Goal: Share content: Share content

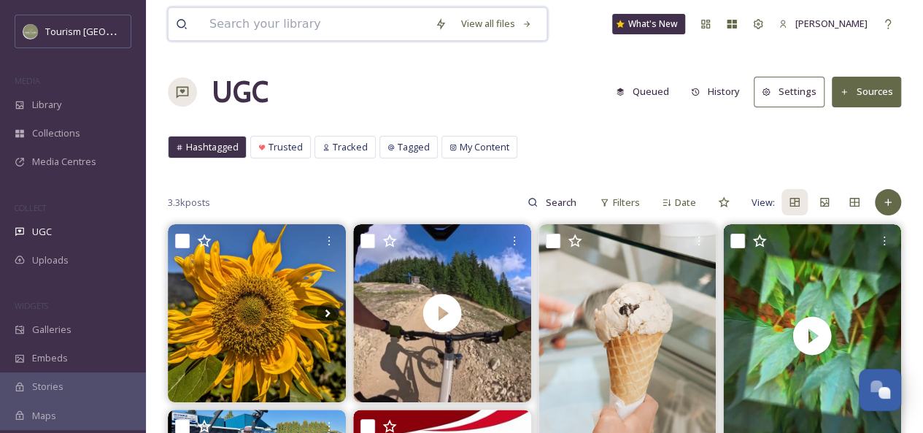
click at [268, 26] on input at bounding box center [314, 24] width 225 height 32
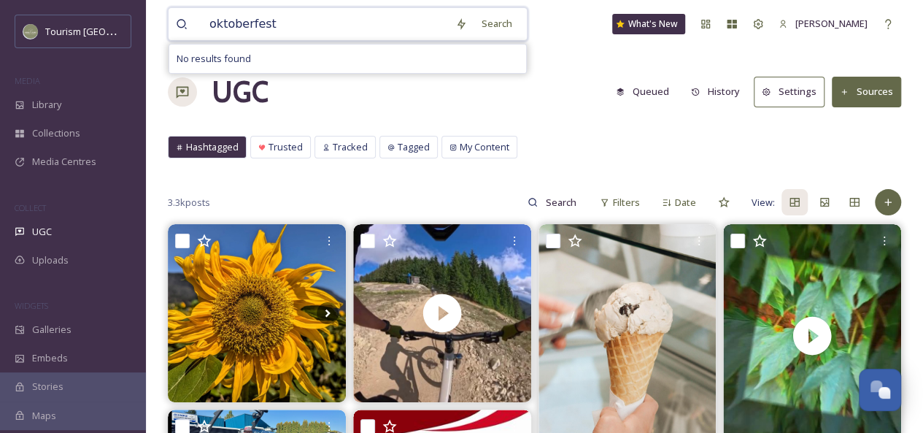
click at [268, 26] on input "oktoberfest" at bounding box center [325, 24] width 246 height 32
click at [241, 26] on input "oktoberfest" at bounding box center [325, 24] width 246 height 32
click at [222, 26] on input "oktoberfest" at bounding box center [325, 24] width 246 height 32
type input "octoberfest"
drag, startPoint x: 286, startPoint y: 24, endPoint x: 169, endPoint y: 22, distance: 116.8
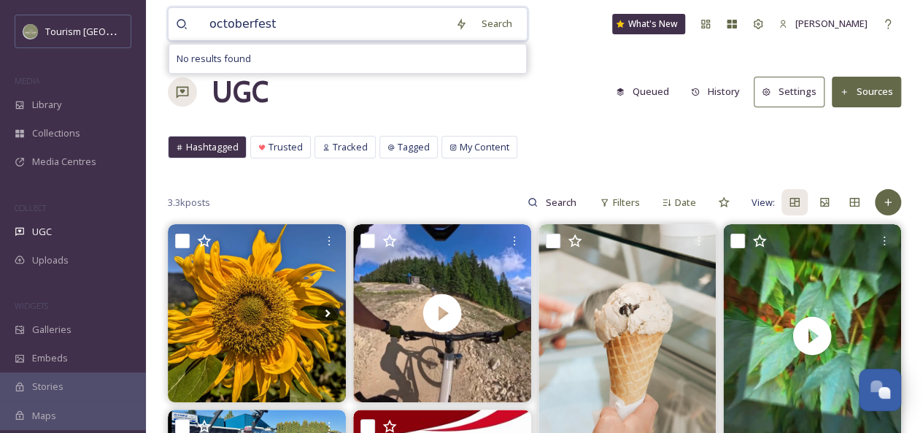
click at [169, 22] on div "octoberfest Search No results found" at bounding box center [348, 24] width 360 height 34
type input "trading post"
click at [490, 26] on div "Search" at bounding box center [496, 23] width 45 height 28
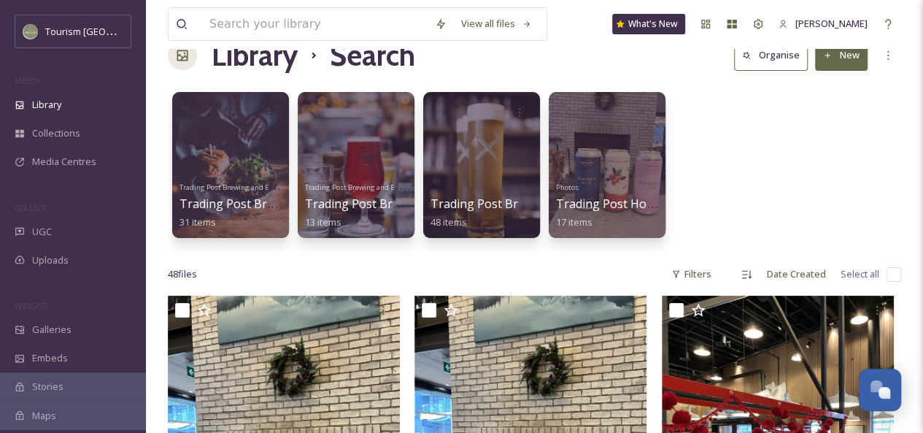
scroll to position [34, 0]
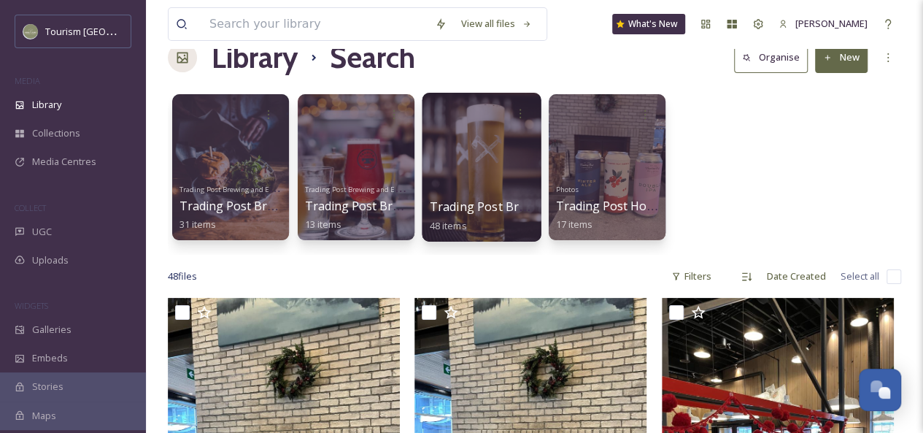
click at [471, 176] on div at bounding box center [481, 167] width 119 height 149
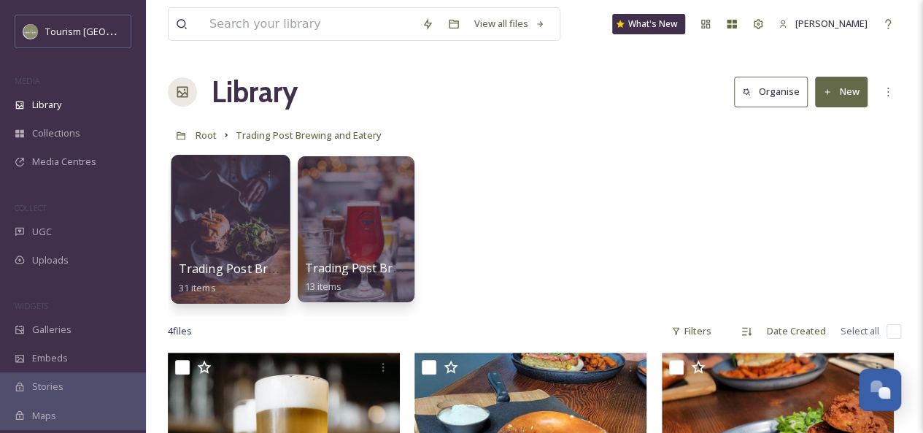
click at [219, 225] on div at bounding box center [230, 229] width 119 height 149
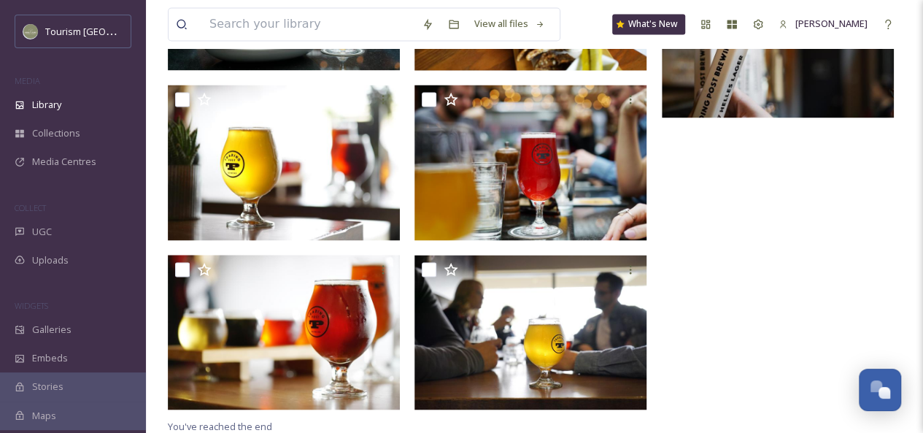
scroll to position [1167, 0]
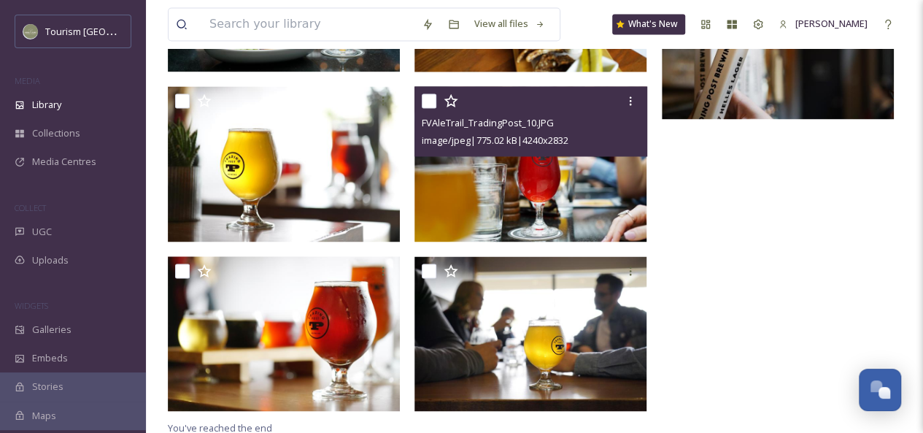
click at [512, 187] on img at bounding box center [530, 163] width 232 height 155
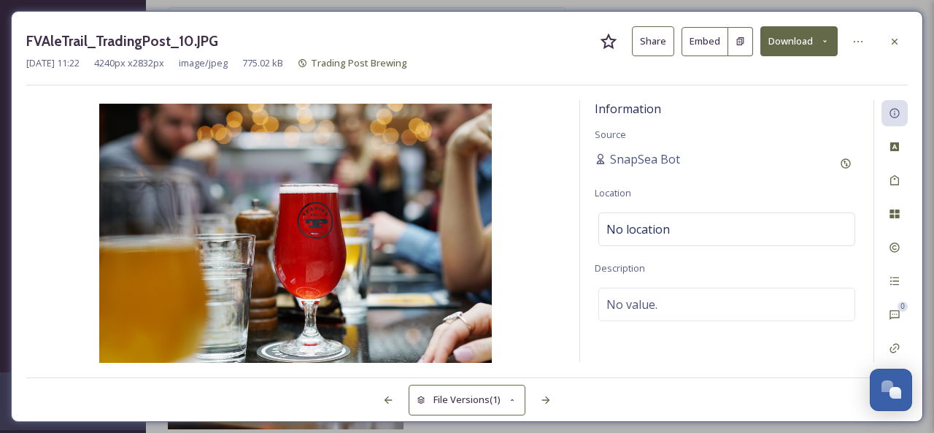
click at [657, 45] on button "Share" at bounding box center [653, 41] width 42 height 30
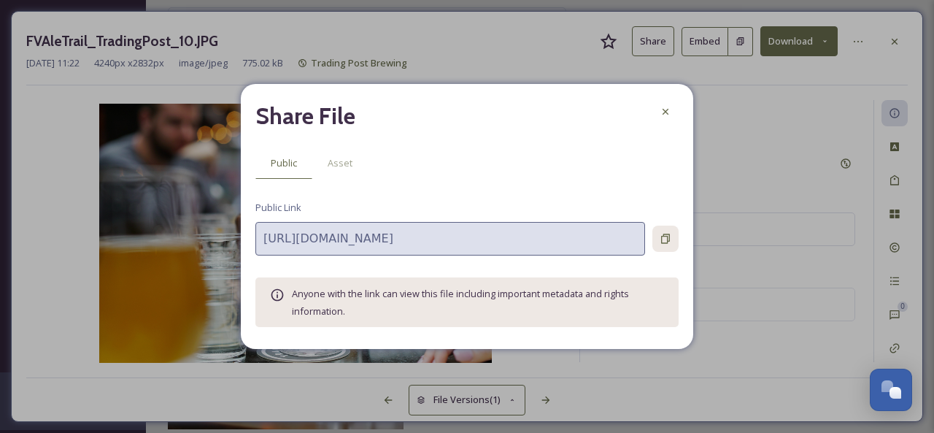
click at [665, 231] on div at bounding box center [665, 238] width 26 height 26
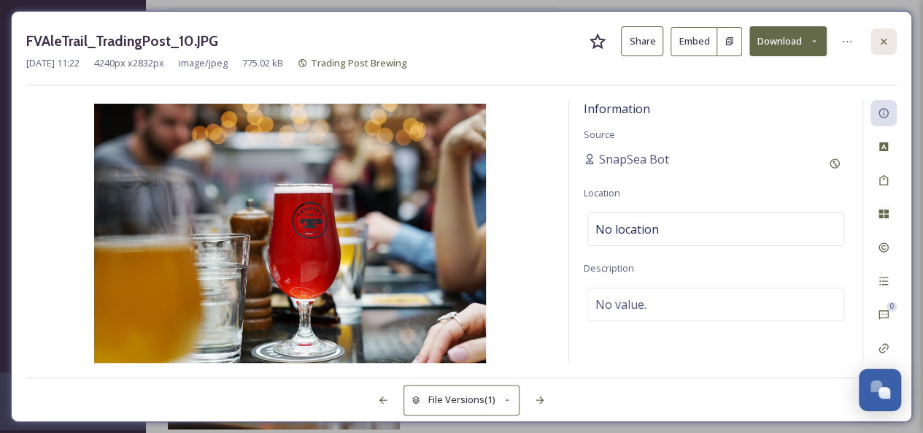
click at [886, 41] on icon at bounding box center [884, 42] width 12 height 12
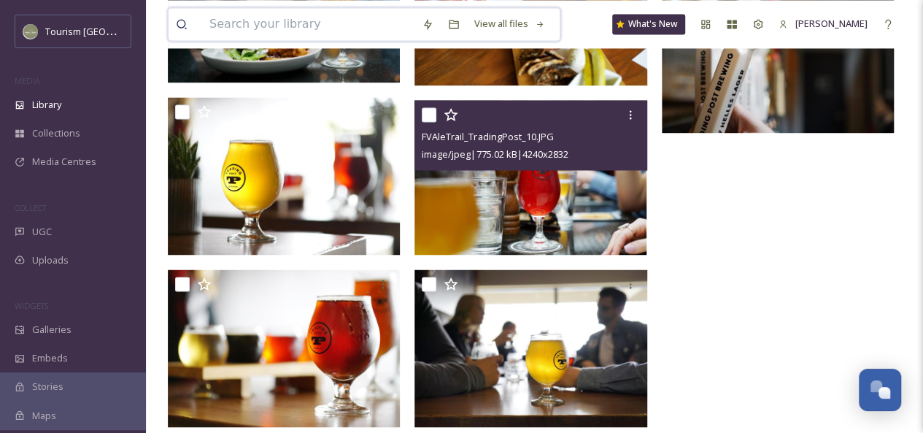
click at [259, 21] on input at bounding box center [308, 24] width 212 height 32
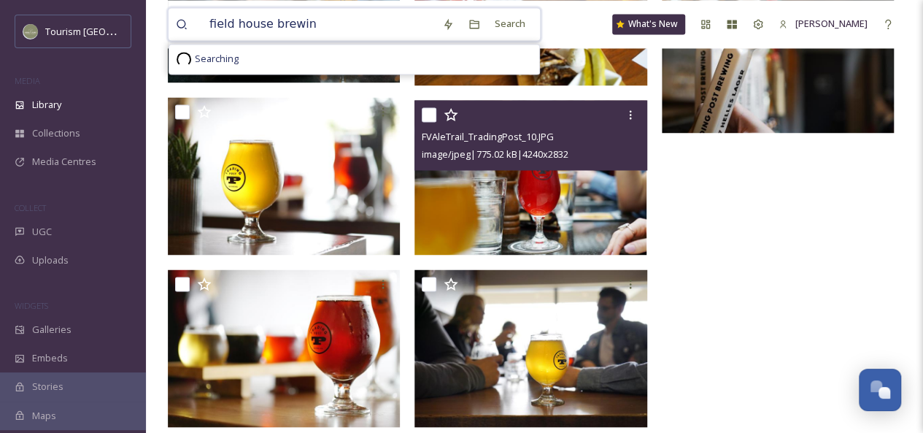
type input "field house brewing"
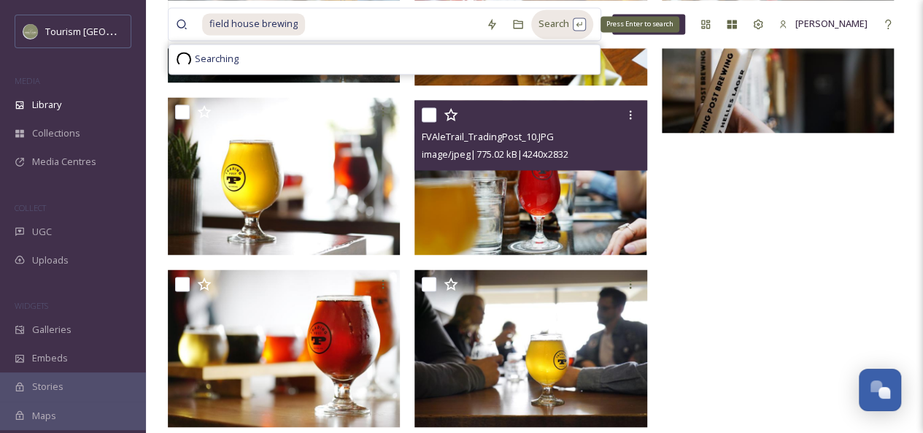
click at [559, 23] on div "Search Press Enter to search" at bounding box center [562, 23] width 62 height 28
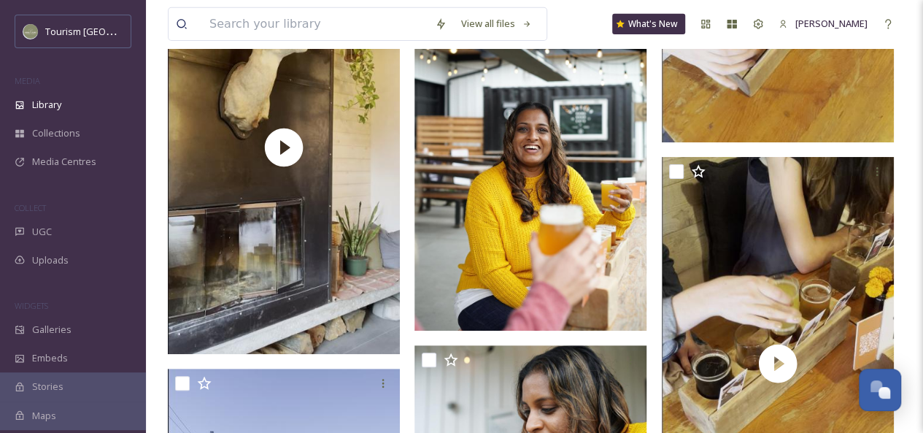
scroll to position [5171, 0]
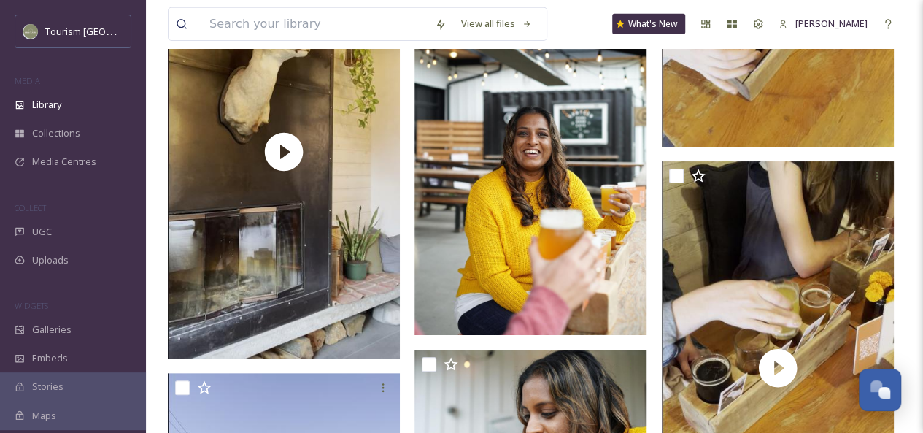
click at [529, 244] on img at bounding box center [530, 161] width 232 height 347
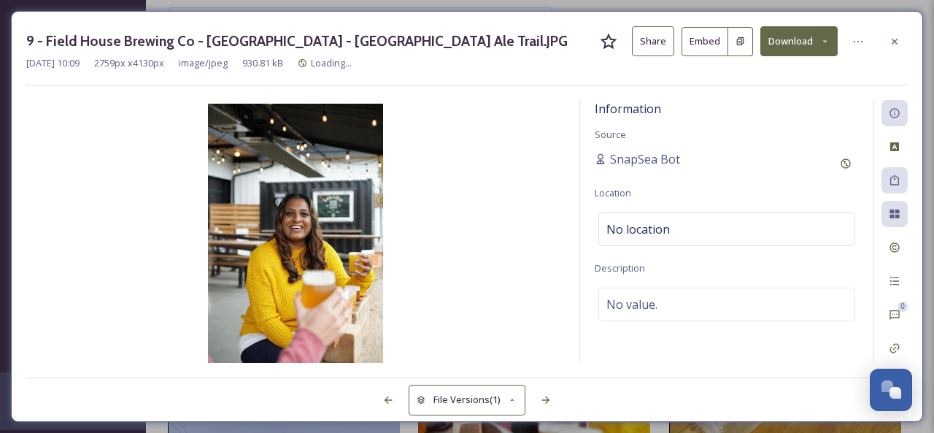
click at [655, 42] on button "Share" at bounding box center [653, 41] width 42 height 30
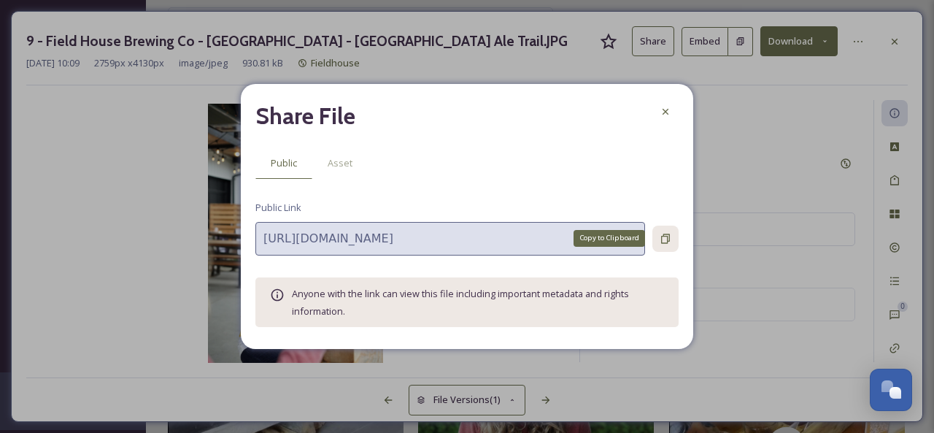
click at [667, 238] on icon at bounding box center [665, 237] width 9 height 9
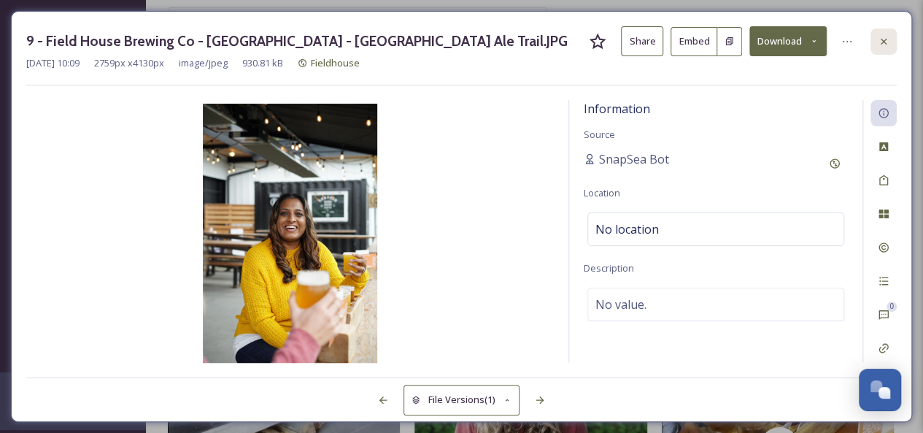
click at [886, 39] on icon at bounding box center [884, 42] width 12 height 12
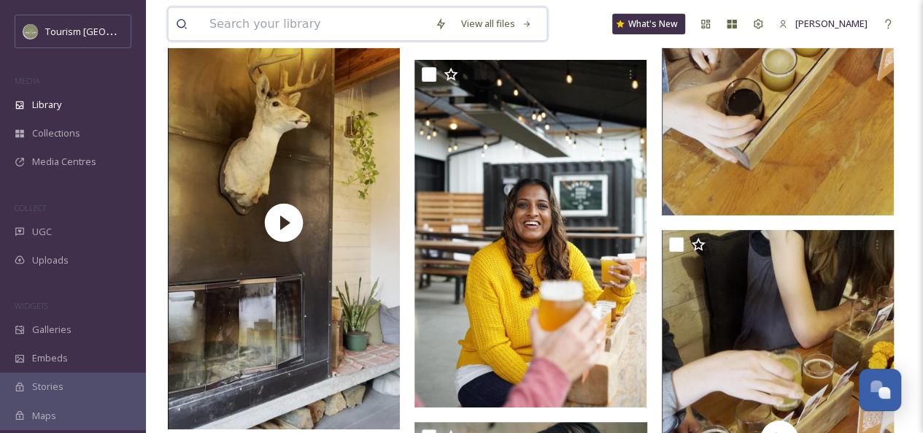
click at [290, 28] on input at bounding box center [314, 24] width 225 height 32
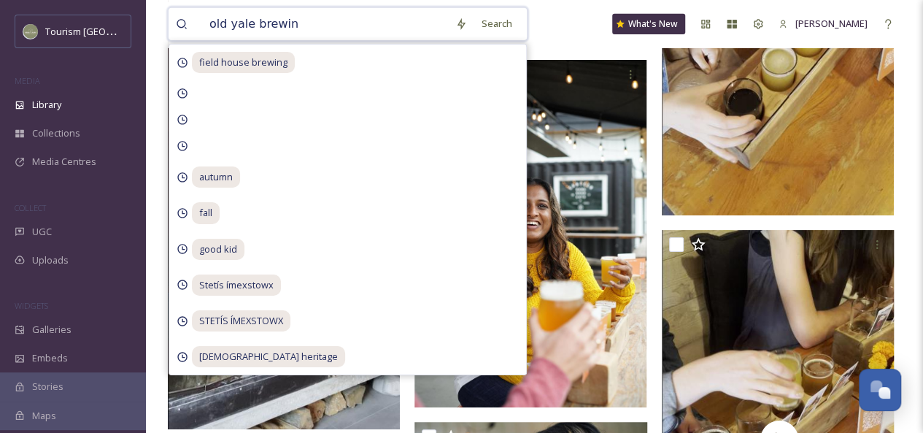
type input "old yale brewing"
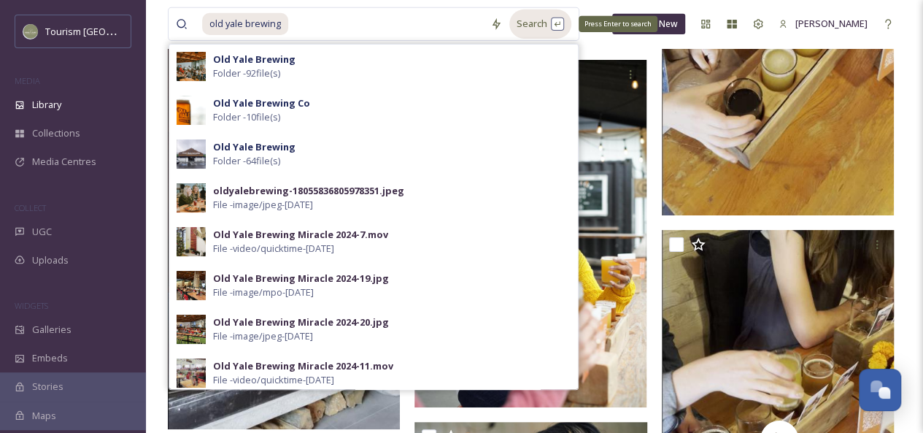
click at [530, 28] on div "Search Press Enter to search" at bounding box center [540, 23] width 62 height 28
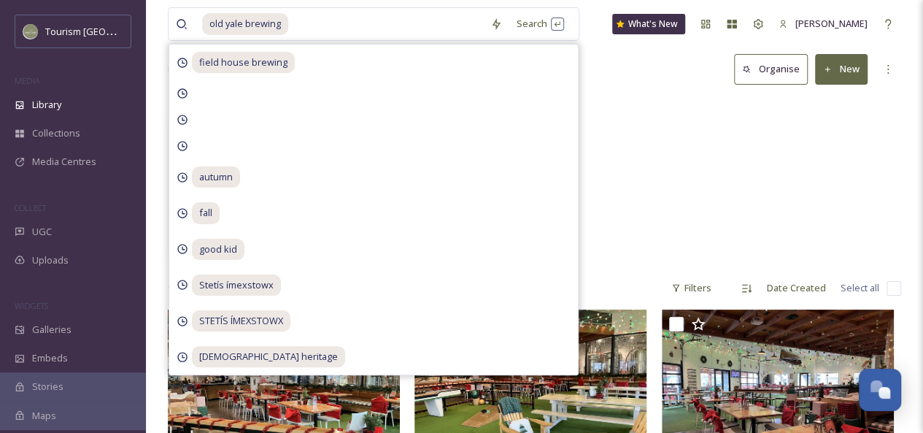
scroll to position [23, 0]
click at [760, 160] on div "Old Yale Brewing 92 items Old Yale Brewing Old Yale Brewing 64 items Old Yale B…" at bounding box center [534, 182] width 733 height 168
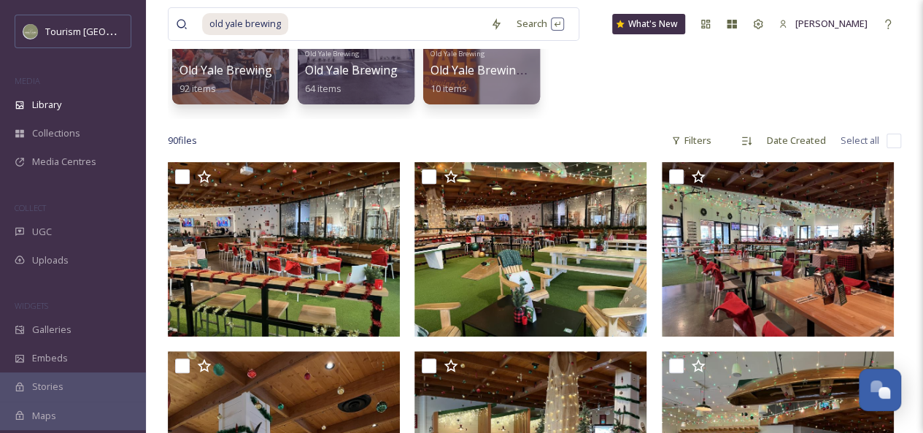
scroll to position [58, 0]
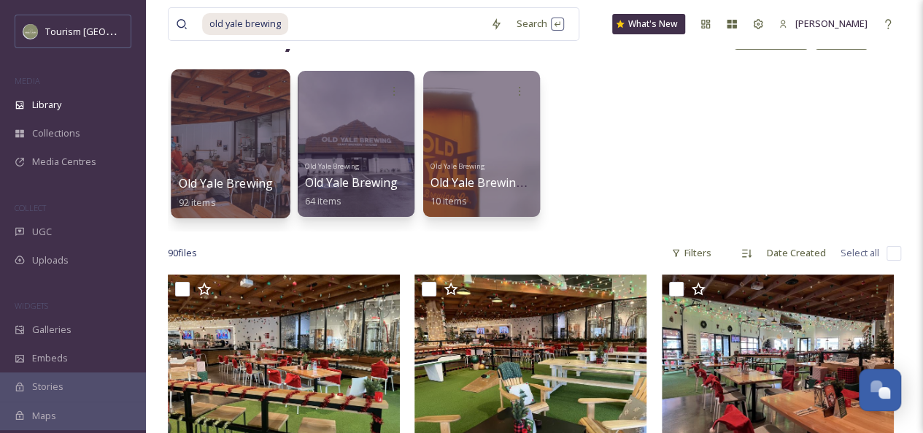
click at [238, 158] on div at bounding box center [230, 143] width 119 height 149
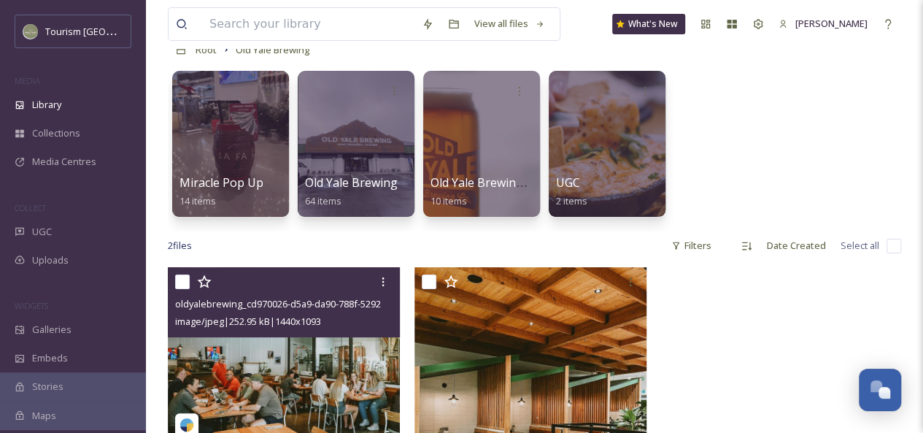
scroll to position [83, 0]
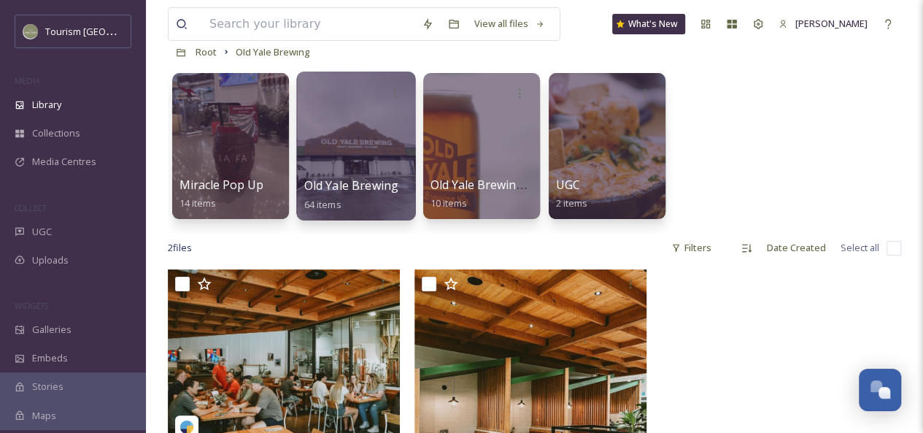
click at [359, 152] on div at bounding box center [355, 145] width 119 height 149
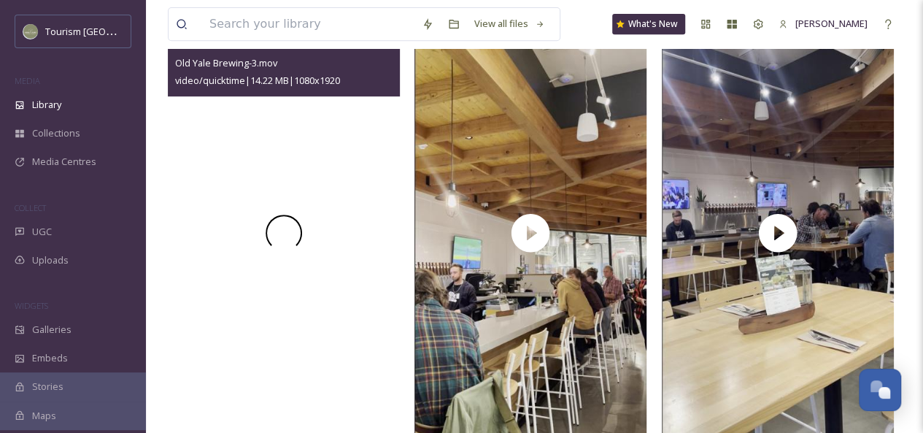
scroll to position [4, 0]
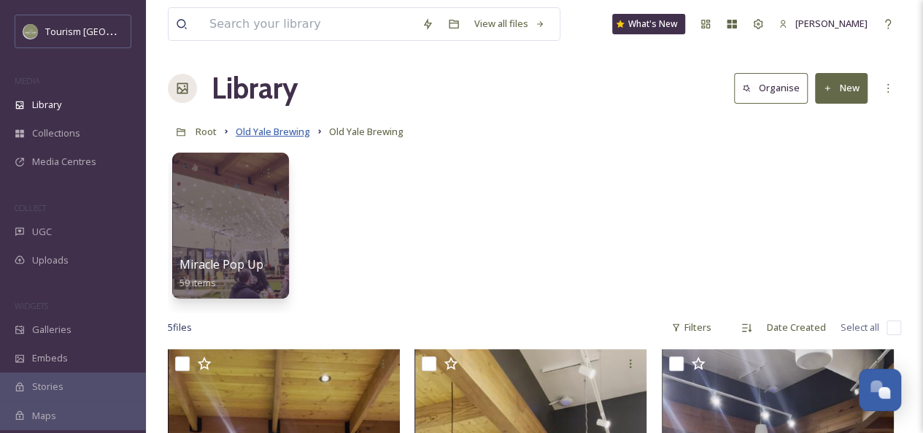
click at [279, 132] on span "Old Yale Brewing" at bounding box center [273, 131] width 74 height 13
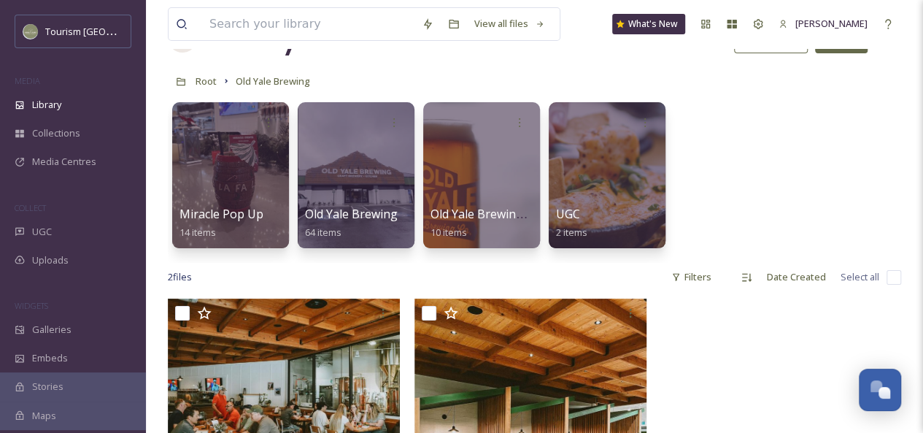
scroll to position [56, 0]
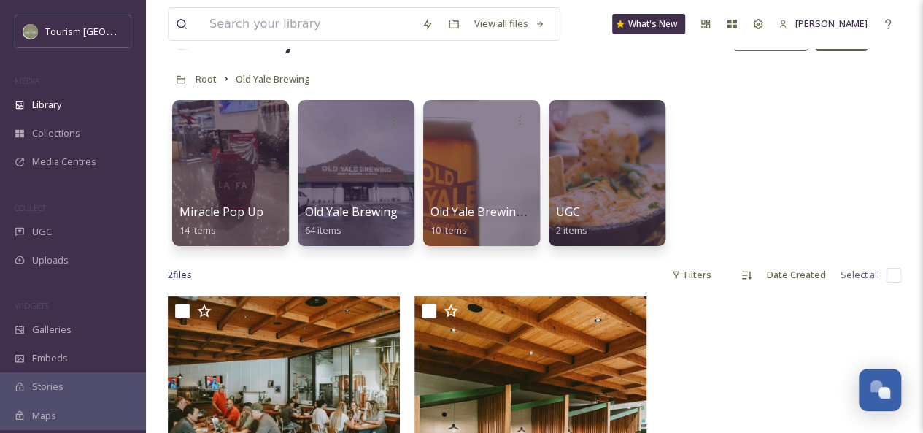
click at [484, 189] on div at bounding box center [481, 173] width 117 height 146
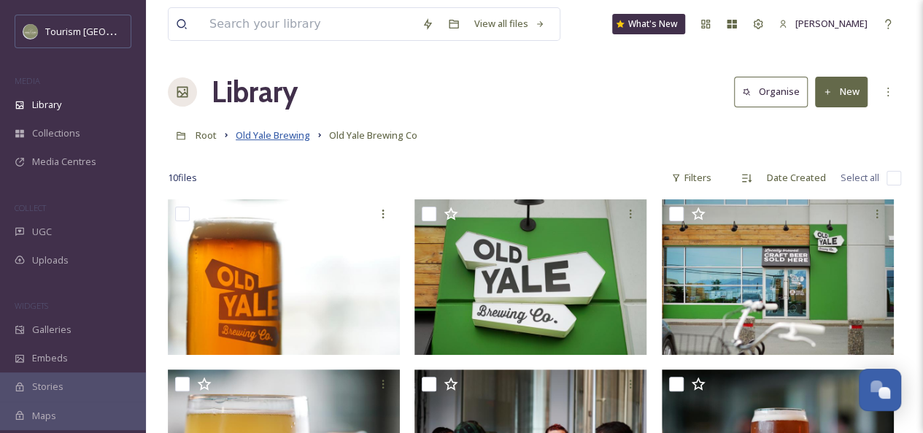
click at [276, 137] on span "Old Yale Brewing" at bounding box center [273, 134] width 74 height 13
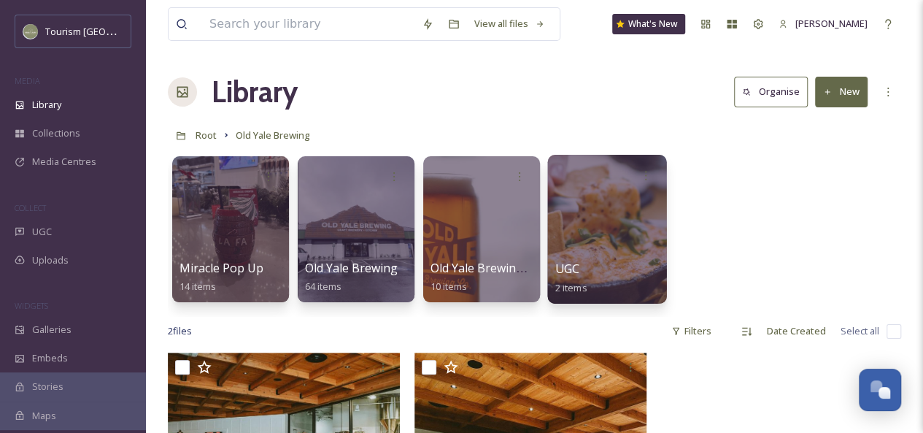
click at [587, 223] on div at bounding box center [606, 229] width 119 height 149
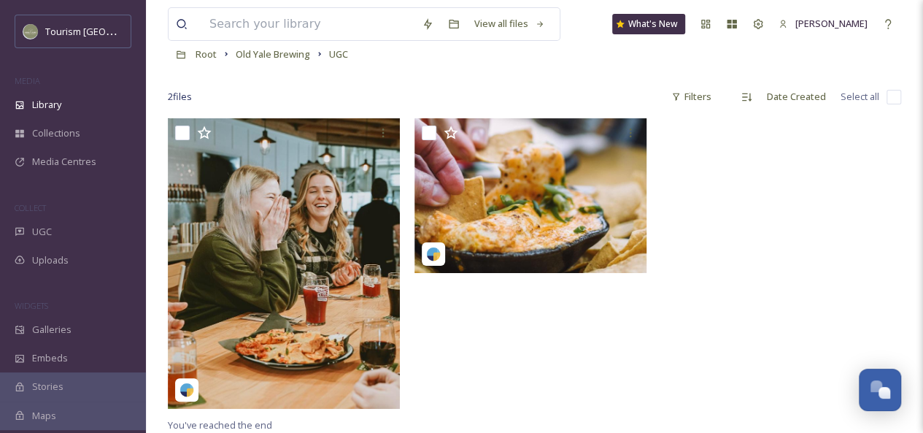
scroll to position [82, 0]
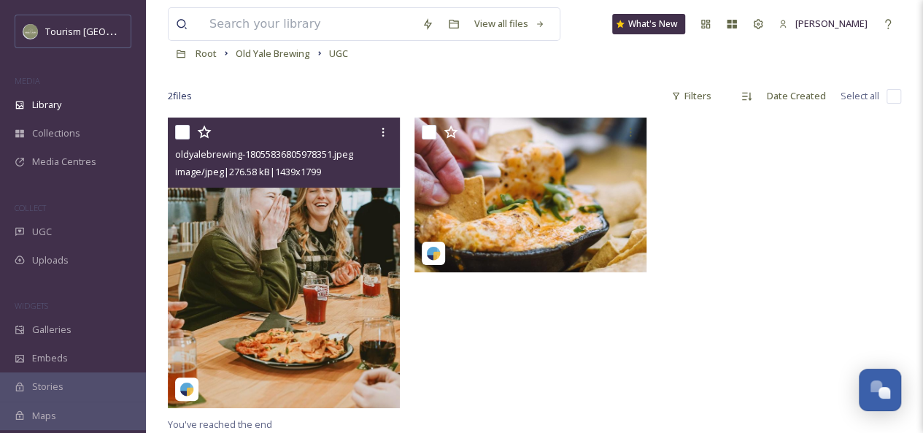
click at [327, 271] on img at bounding box center [284, 262] width 232 height 290
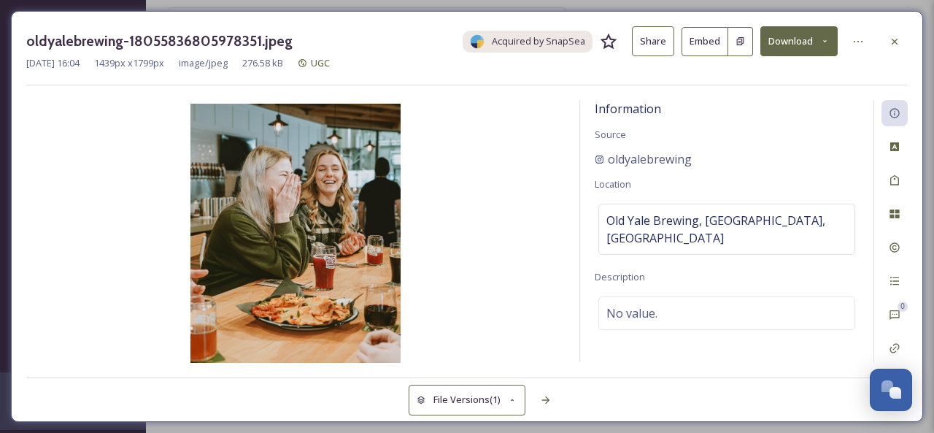
click at [664, 45] on button "Share" at bounding box center [653, 41] width 42 height 30
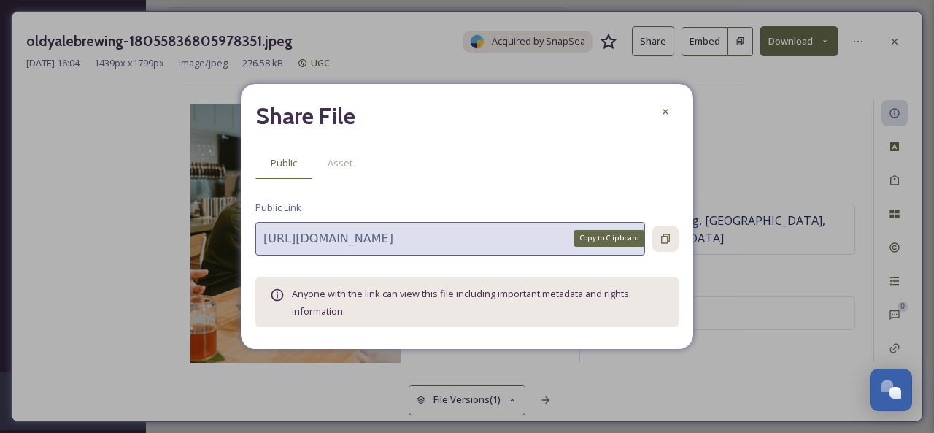
click at [664, 244] on icon at bounding box center [666, 239] width 12 height 12
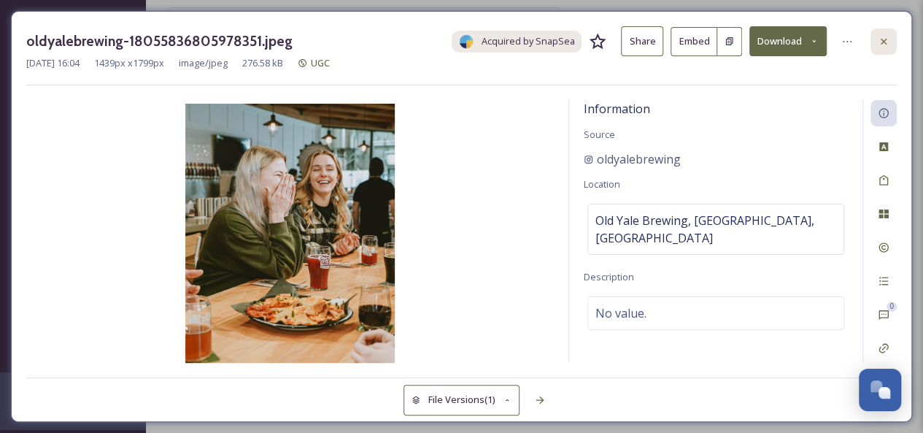
click at [882, 43] on icon at bounding box center [884, 42] width 12 height 12
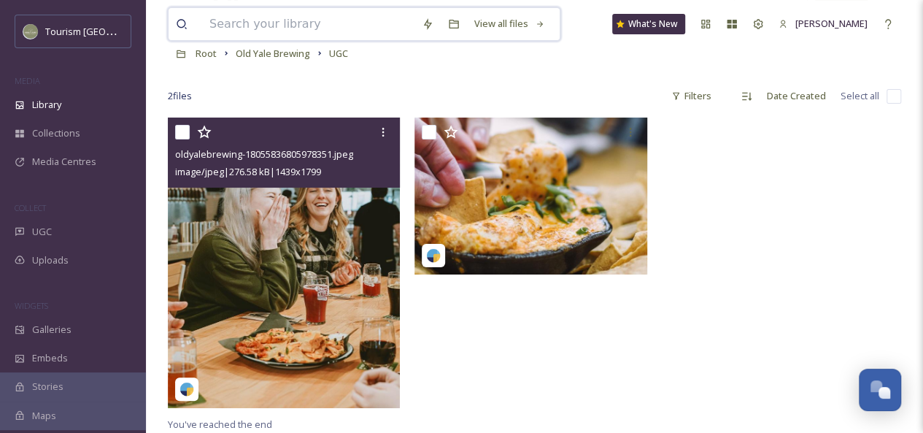
click at [258, 18] on input at bounding box center [308, 24] width 212 height 32
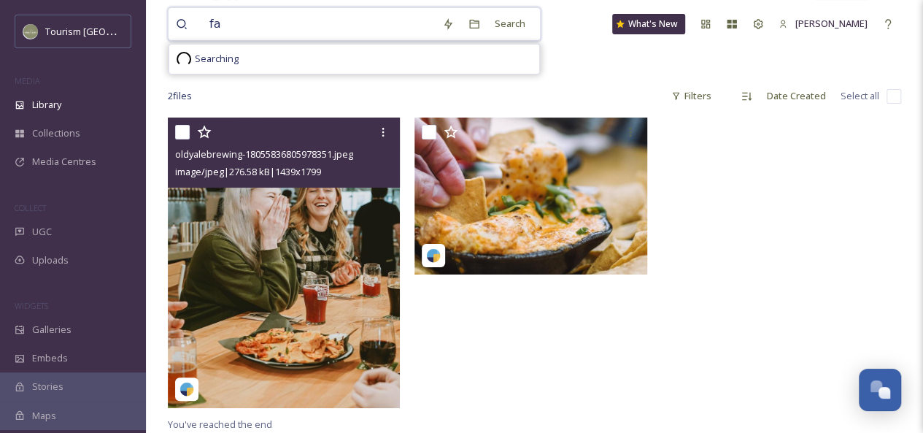
type input "f"
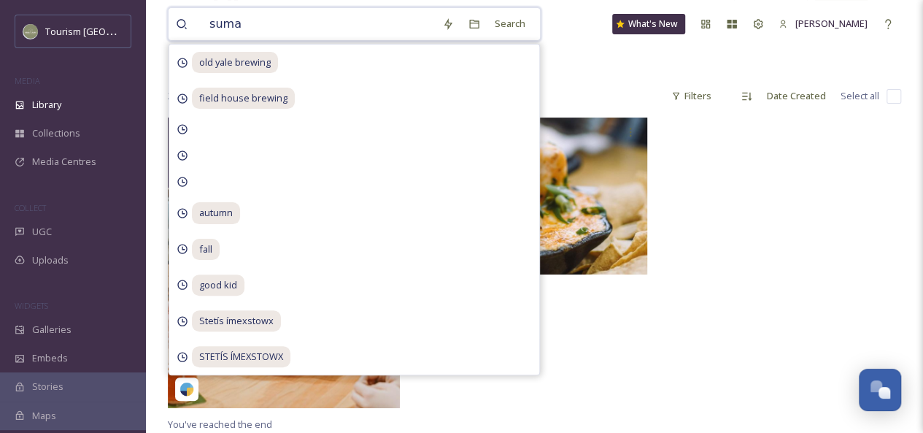
type input "sumas"
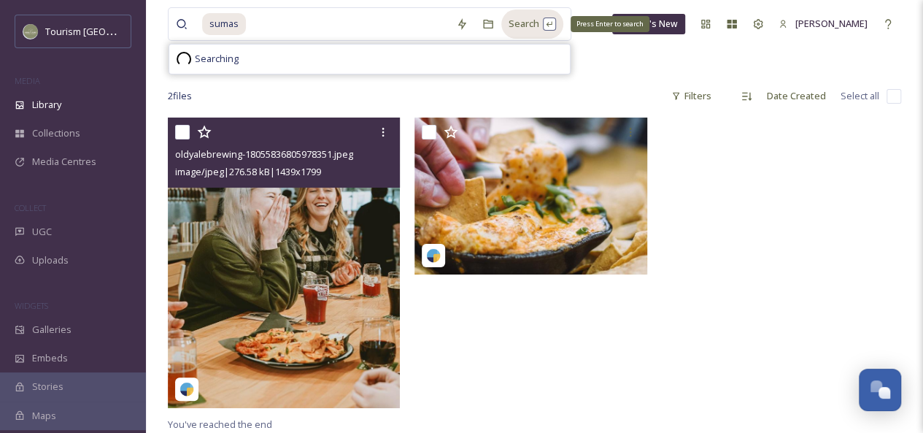
click at [525, 20] on div "Search Press Enter to search" at bounding box center [532, 23] width 62 height 28
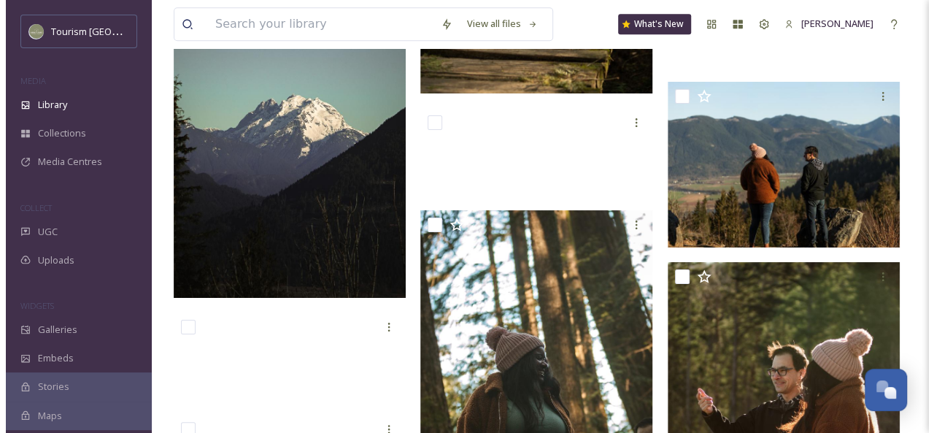
scroll to position [3272, 0]
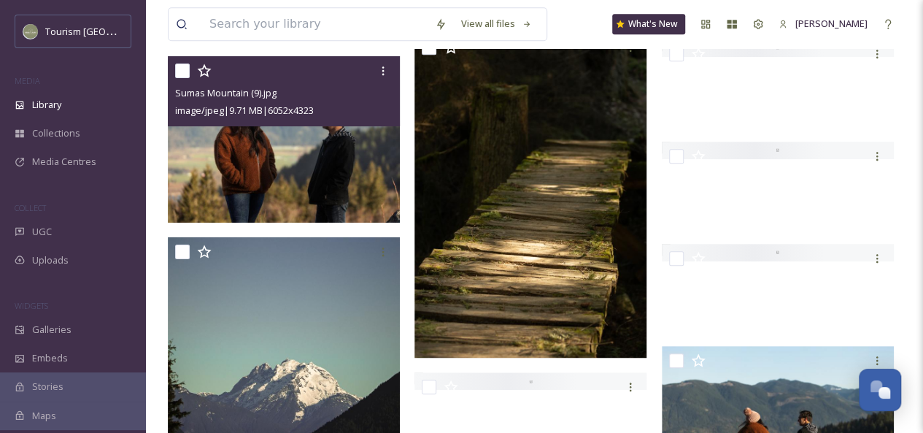
click at [315, 193] on img at bounding box center [284, 139] width 232 height 166
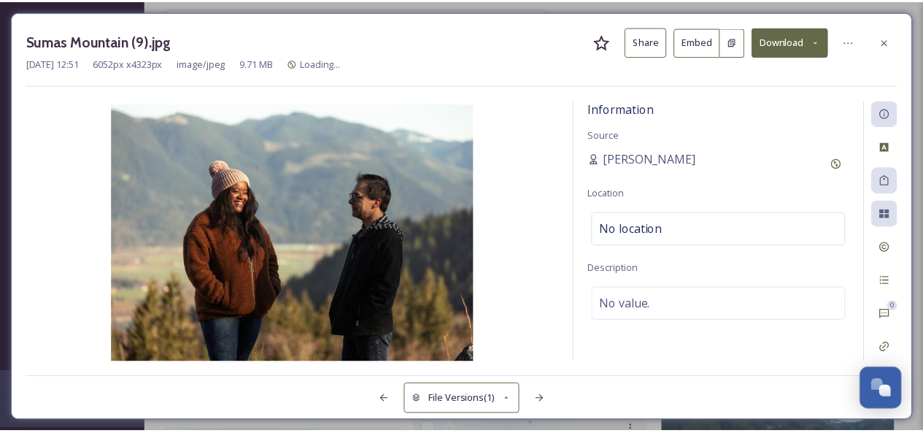
scroll to position [3301, 0]
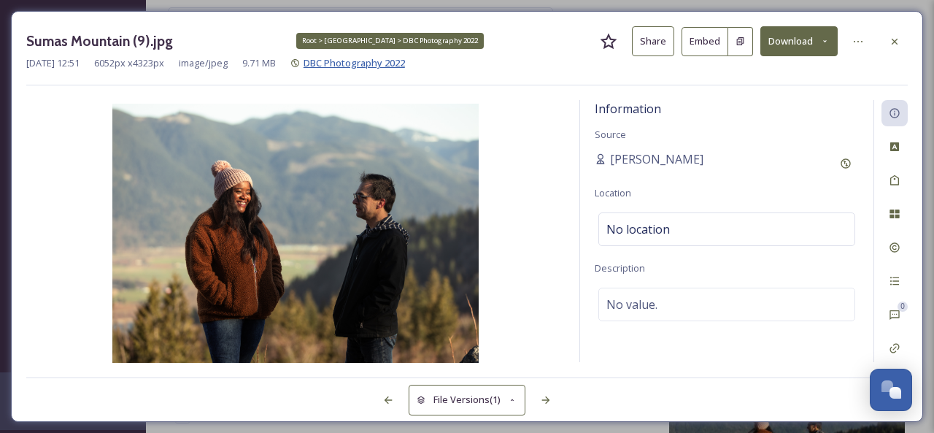
click at [362, 61] on span "DBC Photography 2022" at bounding box center [353, 62] width 101 height 13
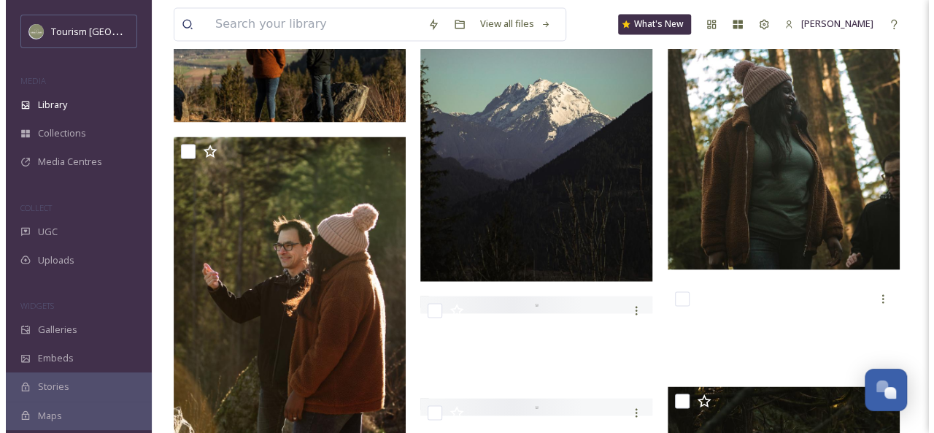
scroll to position [1113, 0]
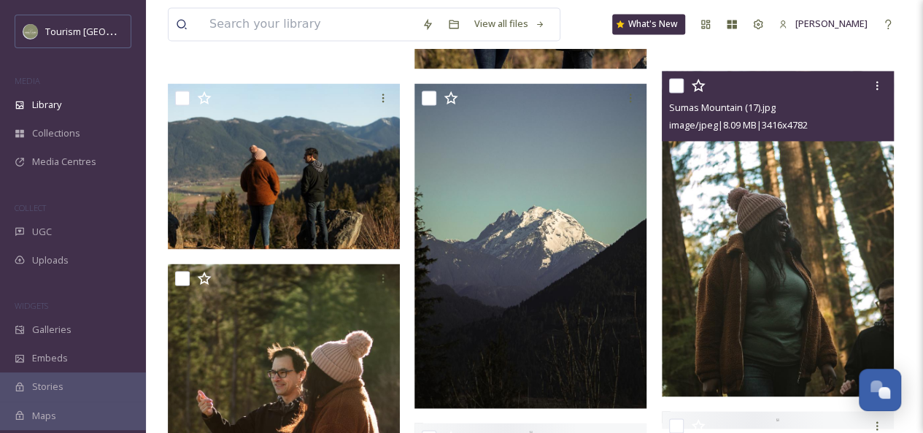
click at [783, 237] on img at bounding box center [778, 233] width 232 height 325
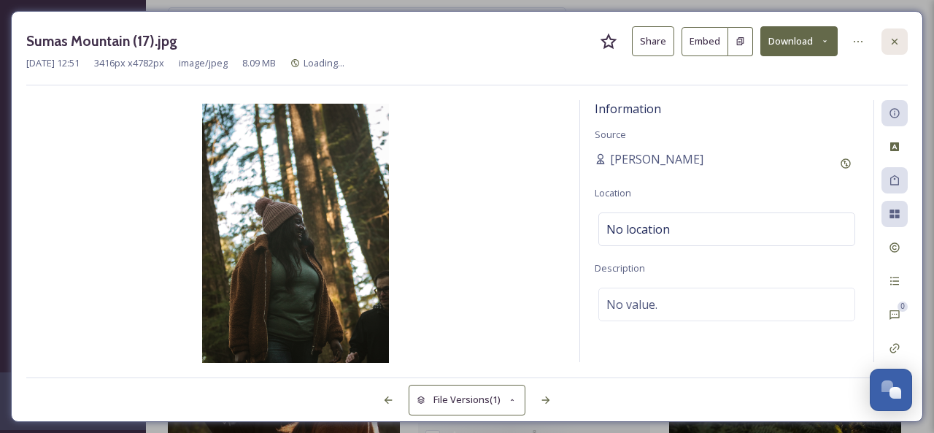
click at [897, 39] on icon at bounding box center [895, 41] width 6 height 6
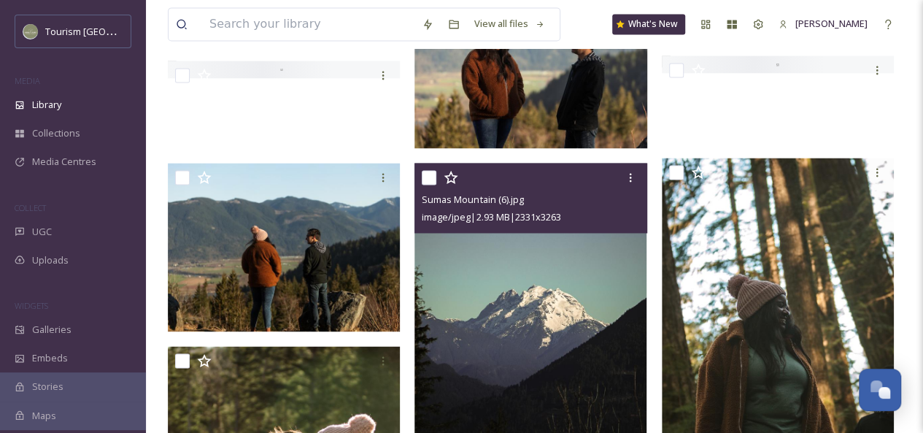
scroll to position [1036, 0]
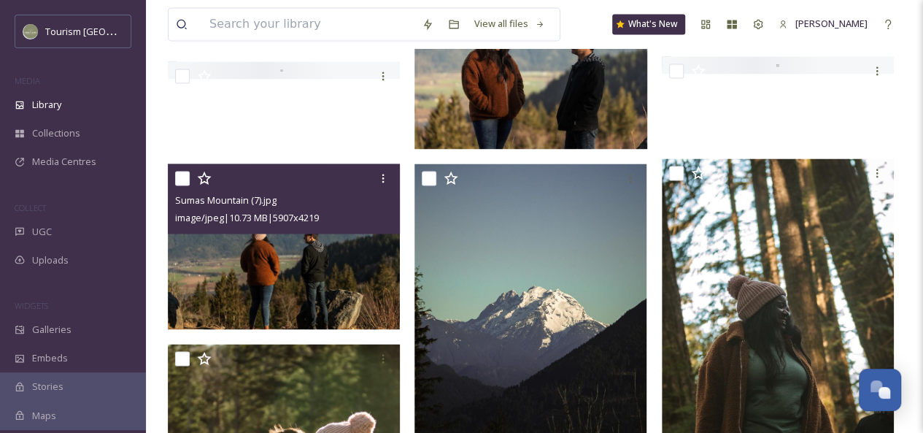
click at [307, 260] on img at bounding box center [284, 246] width 232 height 166
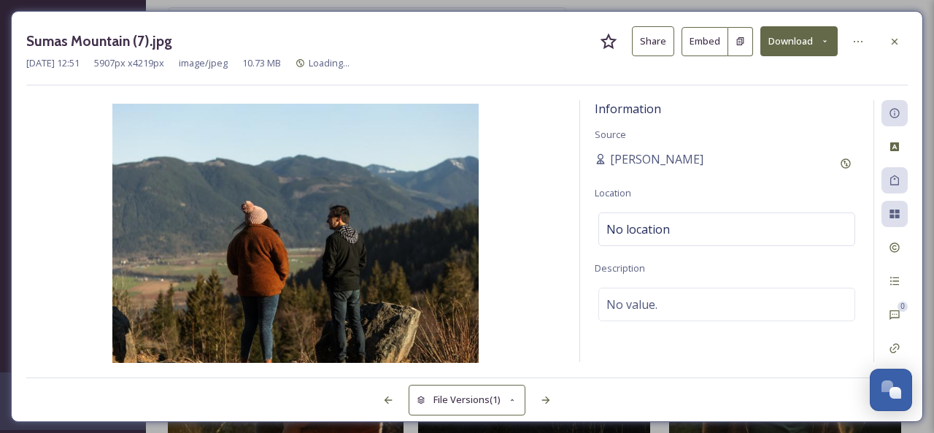
click at [658, 45] on button "Share" at bounding box center [653, 41] width 42 height 30
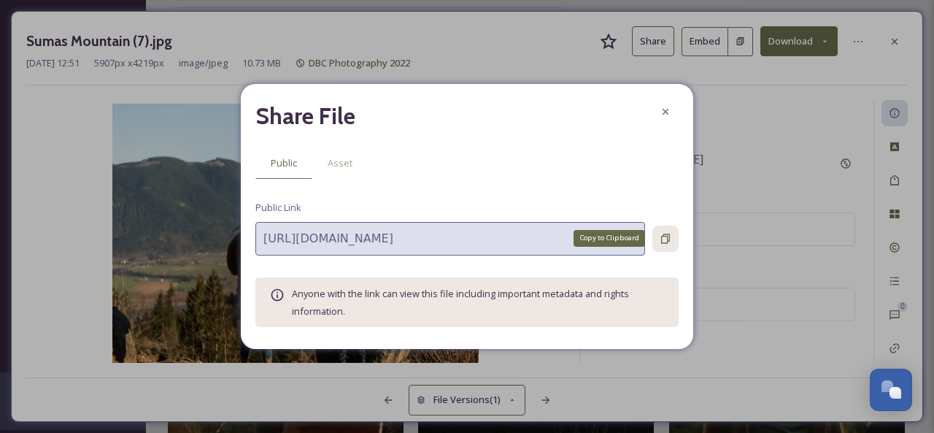
click at [670, 236] on icon at bounding box center [666, 239] width 12 height 12
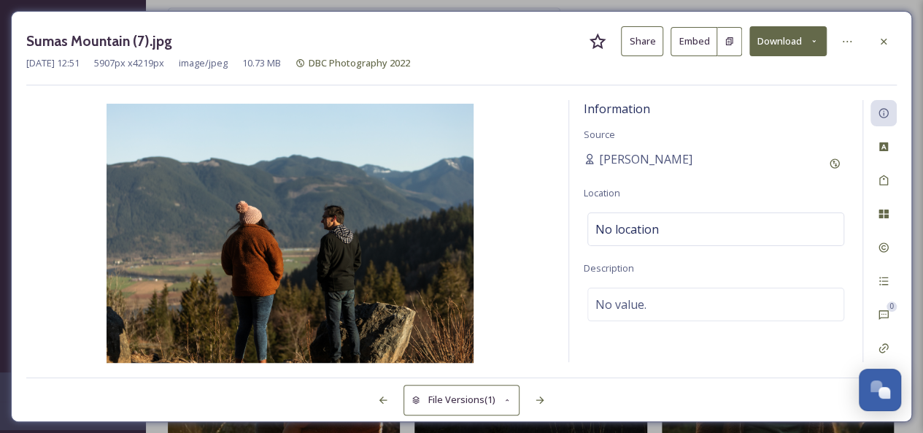
click at [886, 47] on div at bounding box center [883, 41] width 26 height 26
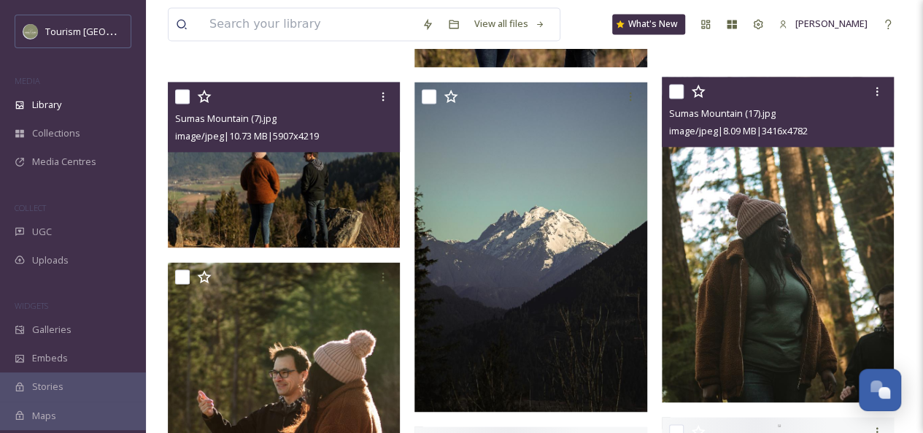
scroll to position [1127, 0]
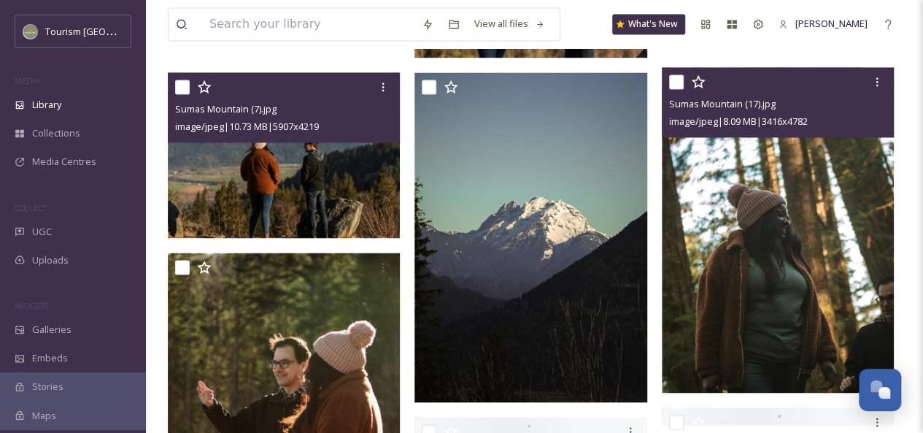
click at [795, 261] on img at bounding box center [778, 229] width 232 height 325
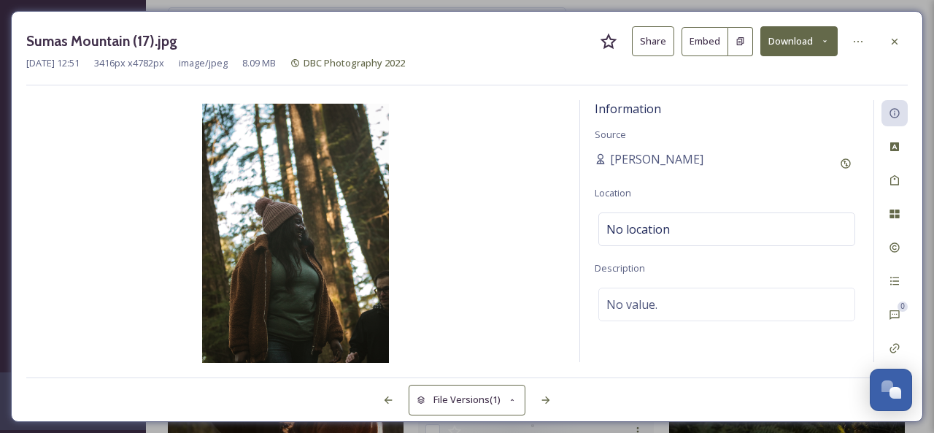
click at [668, 42] on button "Share" at bounding box center [653, 41] width 42 height 30
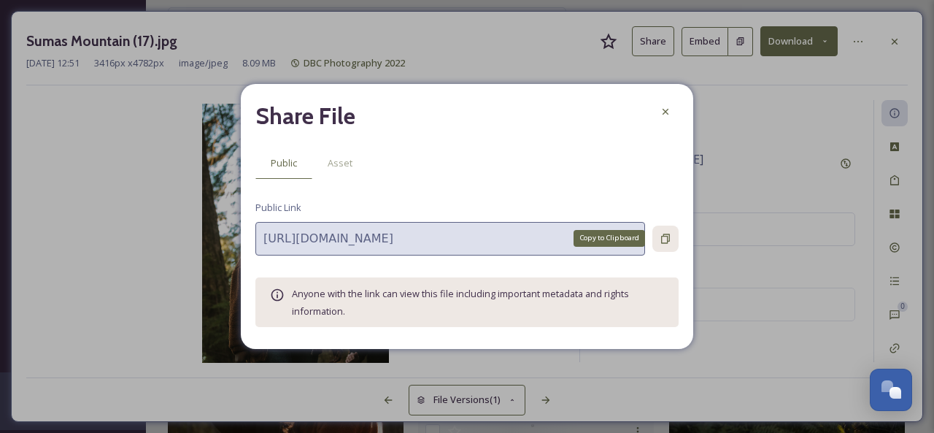
click at [667, 234] on icon at bounding box center [666, 239] width 12 height 12
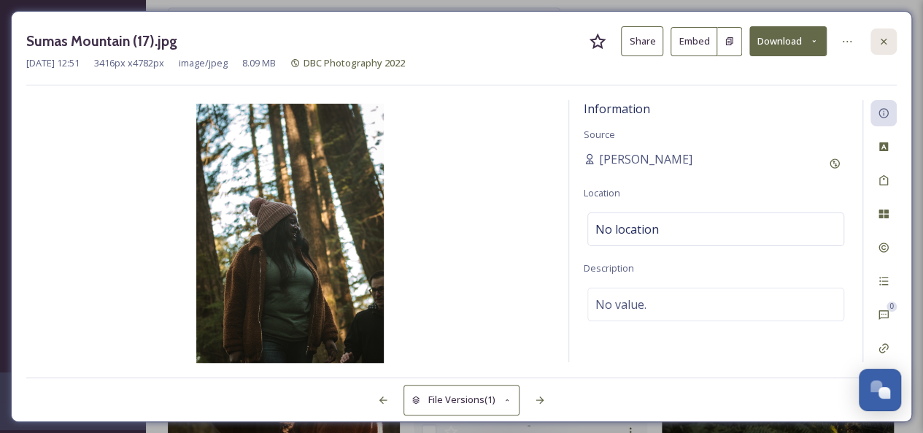
click at [884, 46] on icon at bounding box center [884, 42] width 12 height 12
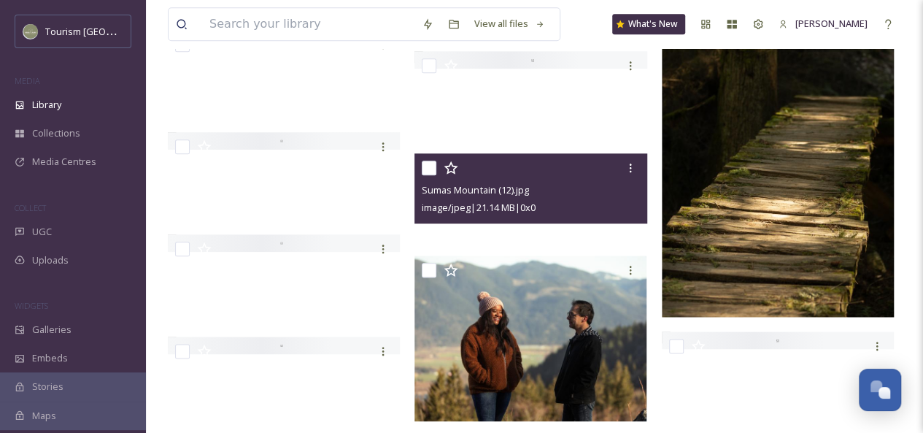
scroll to position [758, 0]
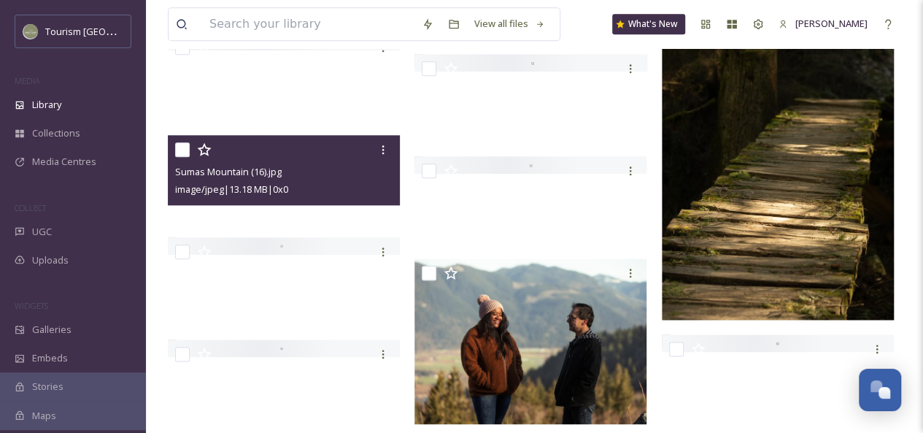
click at [289, 204] on div "Sumas Mountain (16).jpg image/jpeg | 13.18 MB | 0 x 0" at bounding box center [284, 179] width 232 height 88
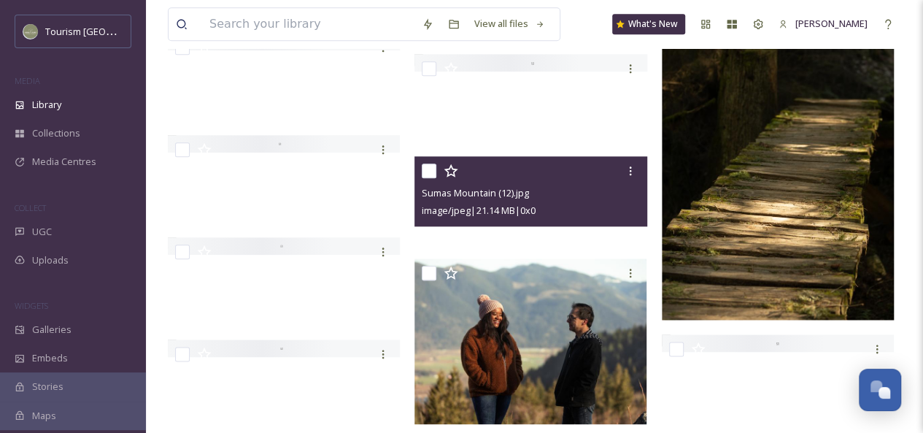
scroll to position [635, 0]
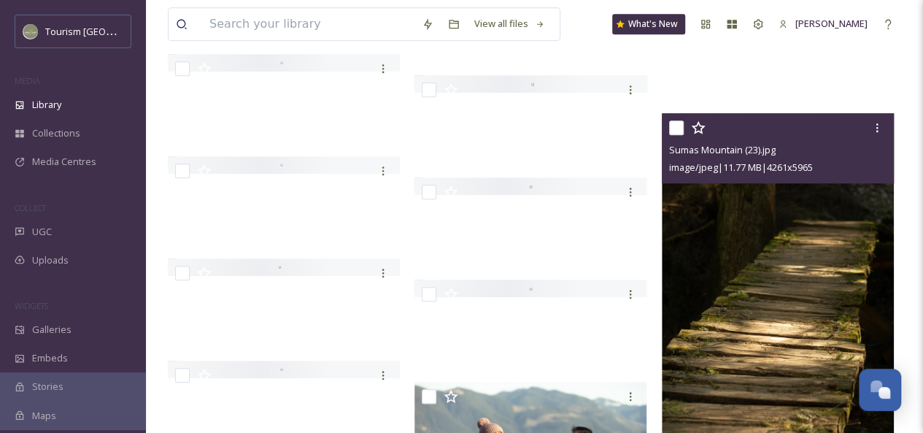
click at [797, 238] on img at bounding box center [778, 275] width 232 height 325
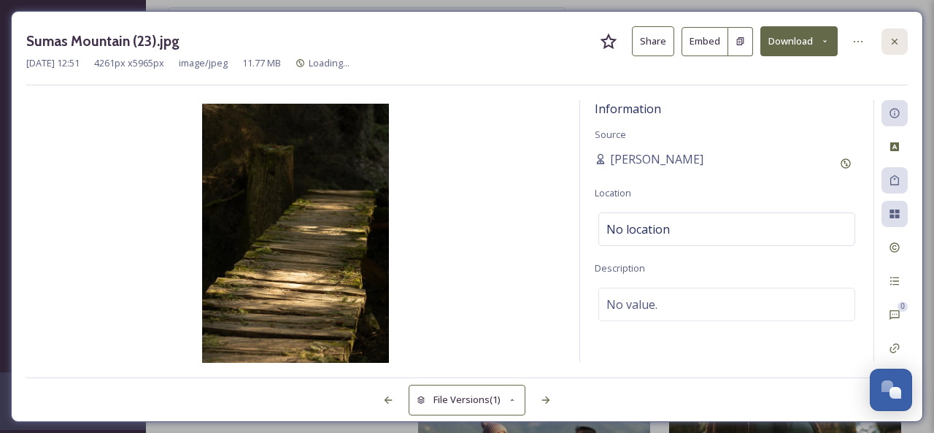
click at [897, 43] on icon at bounding box center [895, 41] width 6 height 6
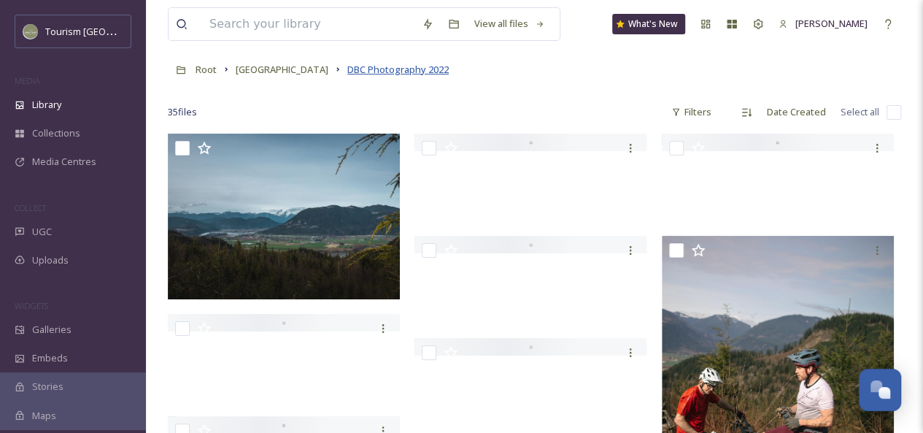
scroll to position [66, 0]
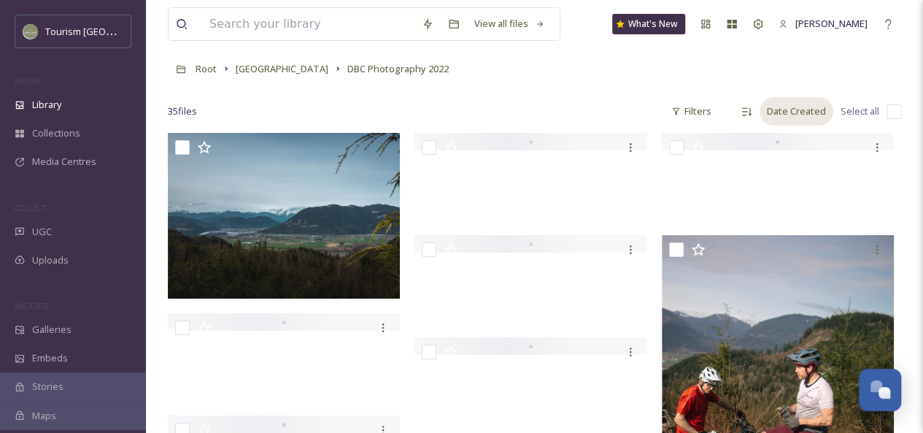
click at [803, 112] on div "Date Created" at bounding box center [796, 111] width 74 height 28
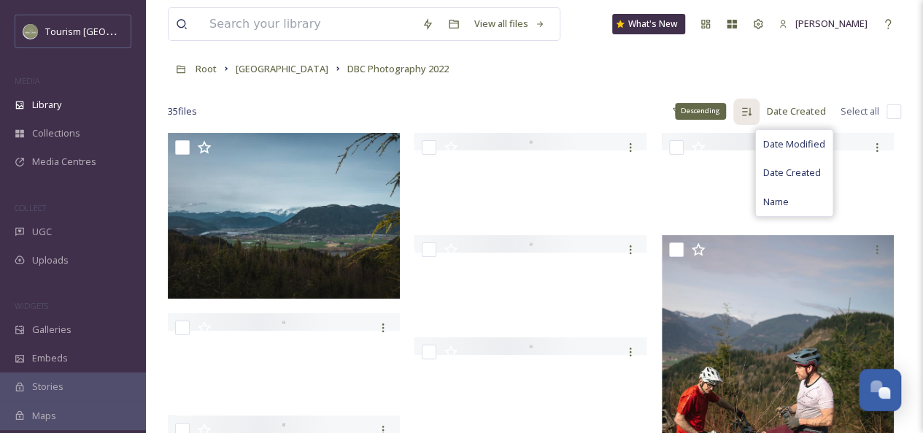
click at [744, 111] on icon at bounding box center [747, 112] width 12 height 12
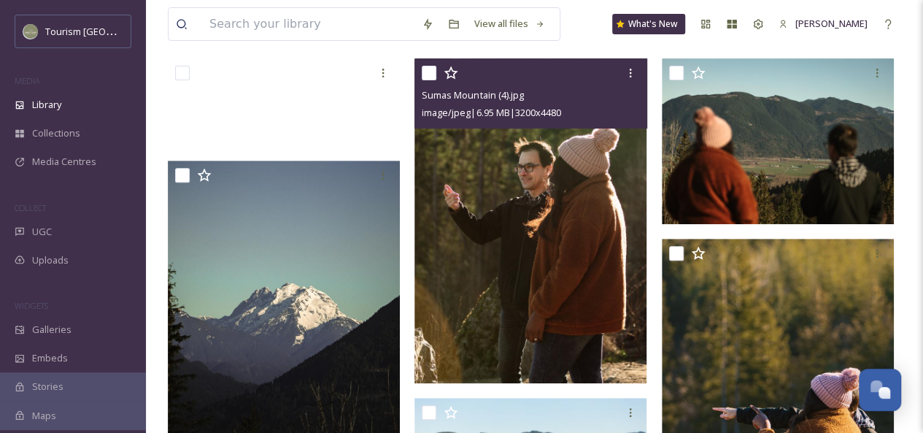
scroll to position [244, 0]
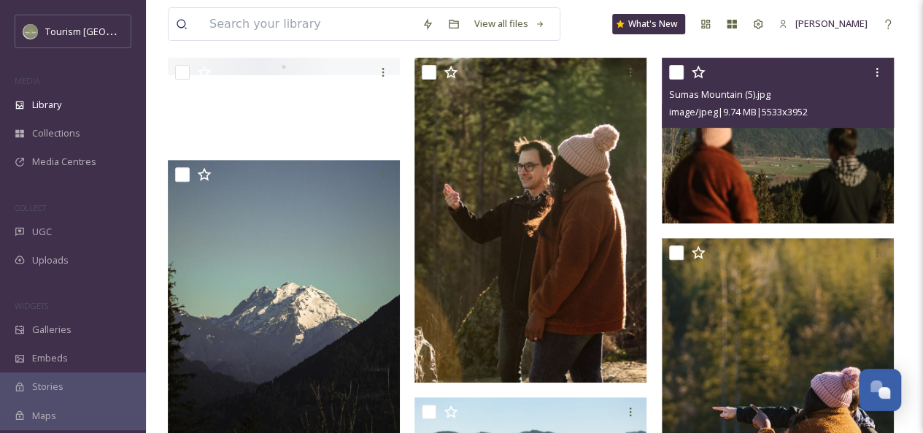
click at [754, 137] on img at bounding box center [778, 141] width 232 height 166
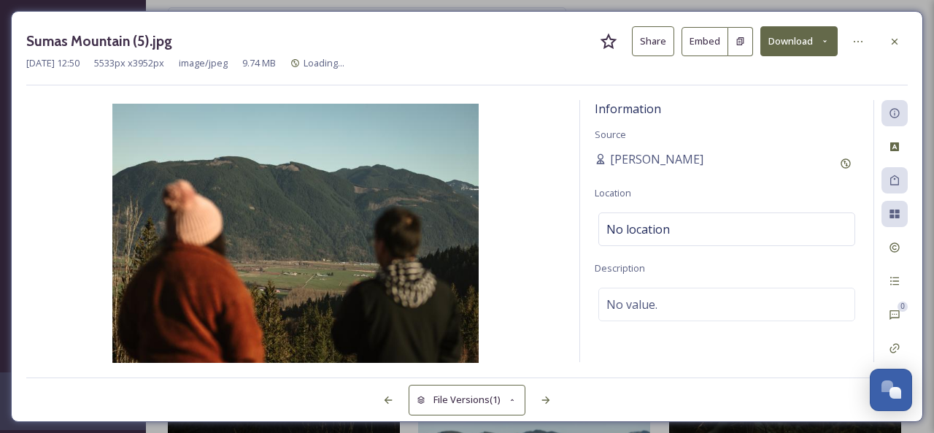
click at [655, 48] on button "Share" at bounding box center [653, 41] width 42 height 30
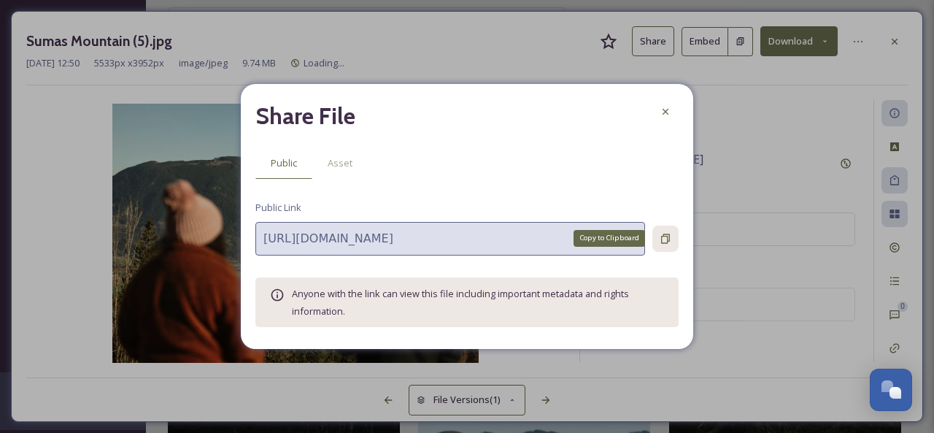
click at [666, 237] on icon at bounding box center [666, 239] width 12 height 12
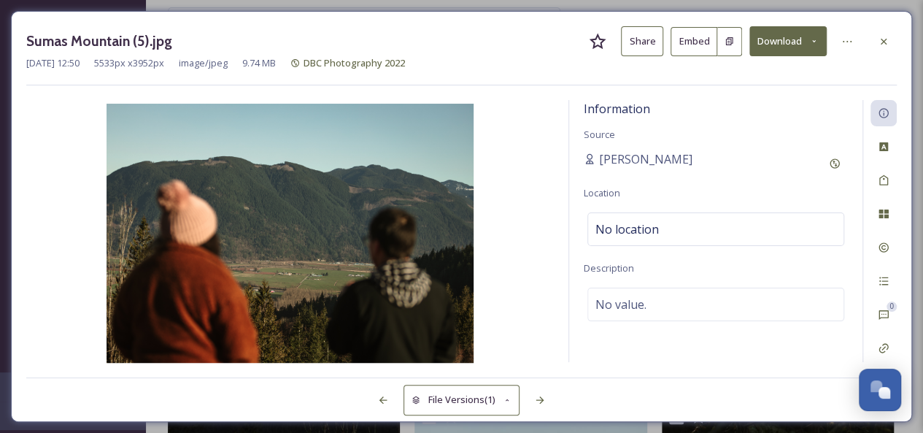
click at [886, 38] on icon at bounding box center [884, 41] width 6 height 6
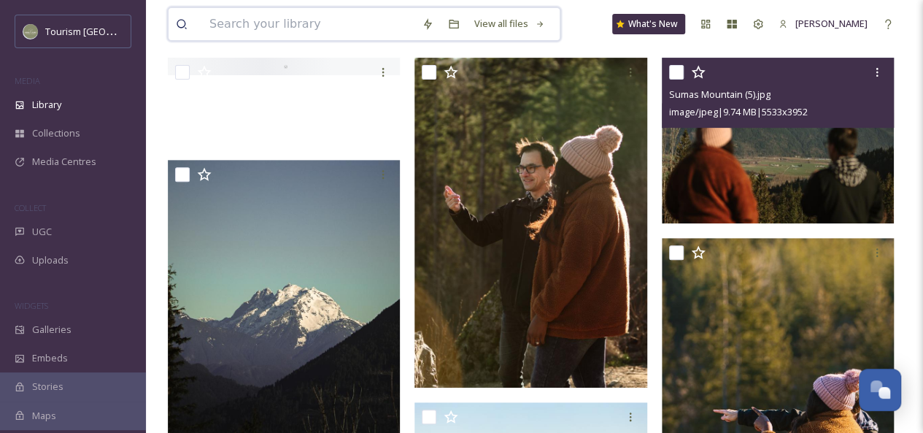
click at [330, 28] on input at bounding box center [308, 24] width 212 height 32
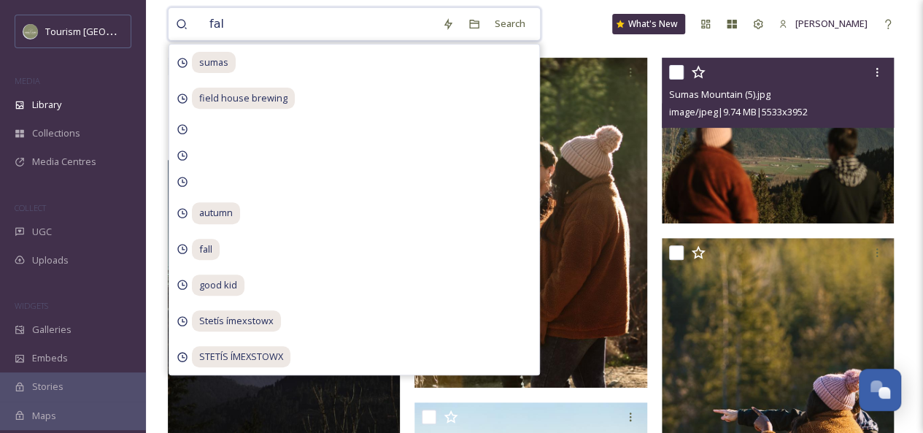
type input "fall"
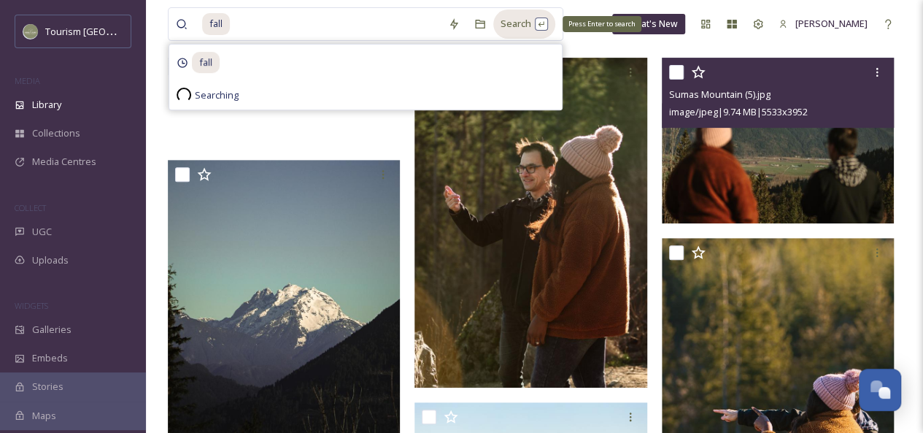
click at [506, 25] on div "Search Press Enter to search" at bounding box center [524, 23] width 62 height 28
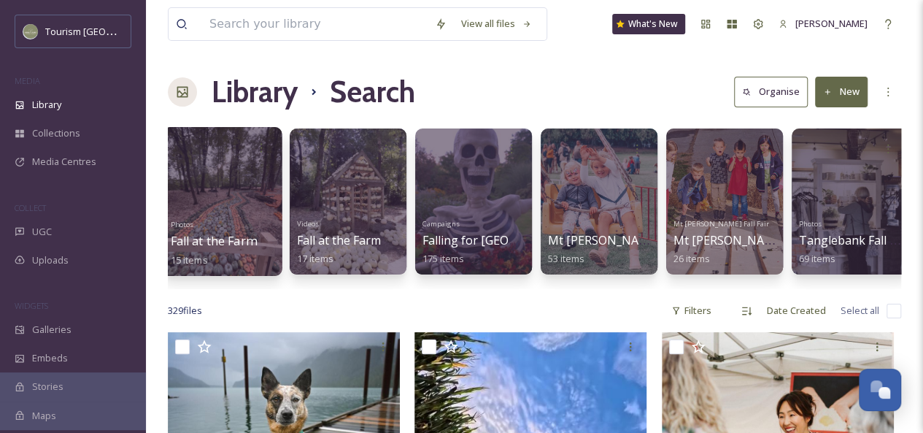
scroll to position [0, 258]
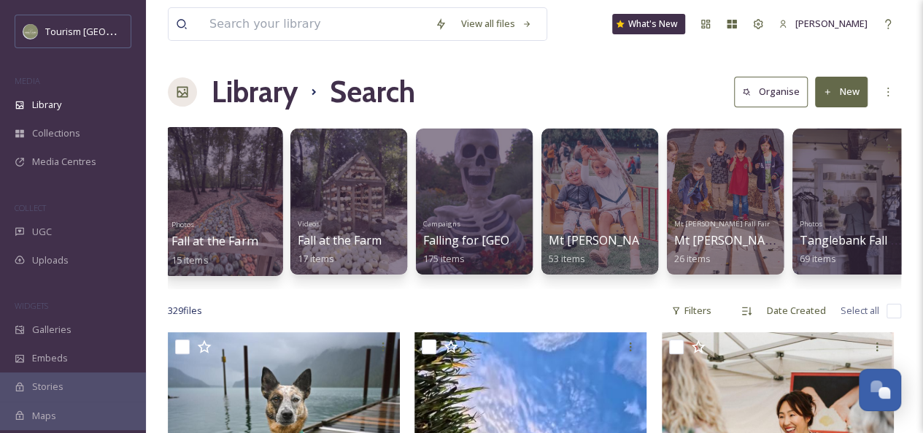
click at [463, 181] on div at bounding box center [474, 201] width 117 height 146
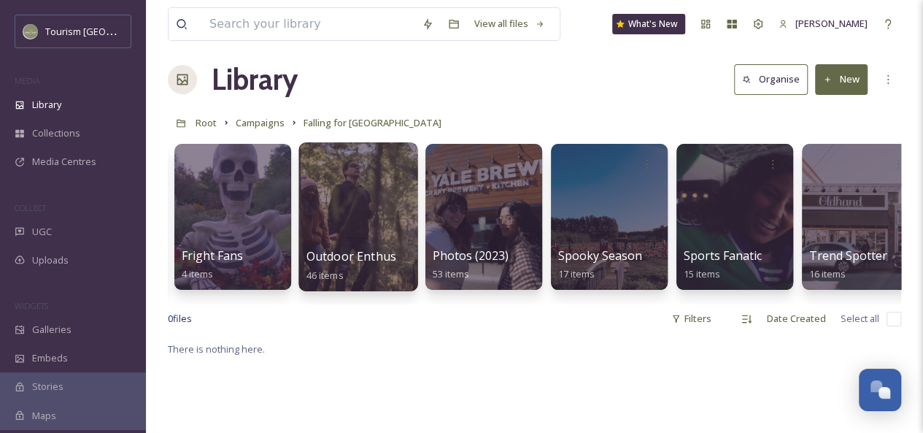
scroll to position [0, 271]
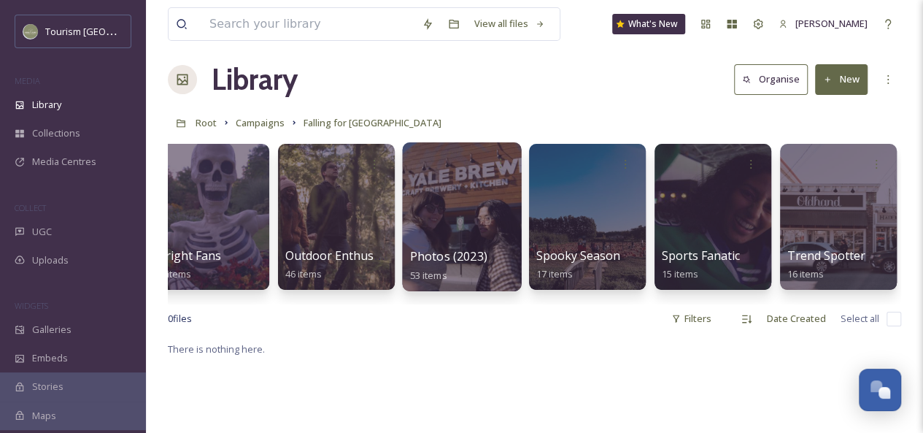
click at [464, 205] on div at bounding box center [461, 216] width 119 height 149
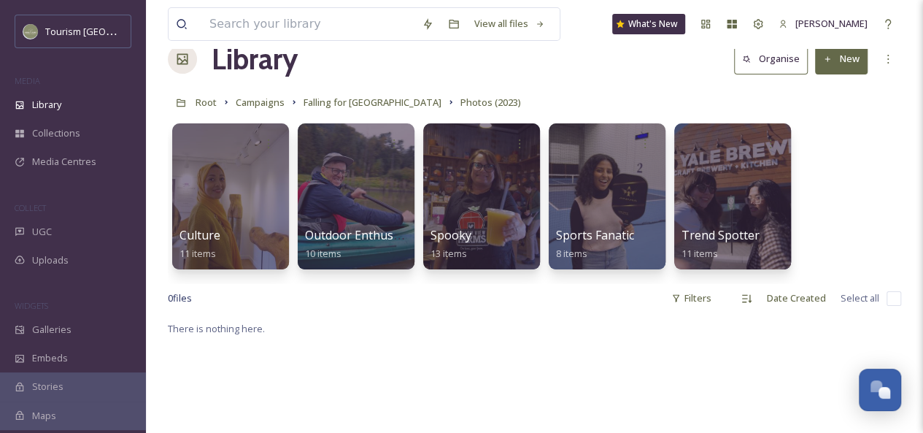
scroll to position [29, 0]
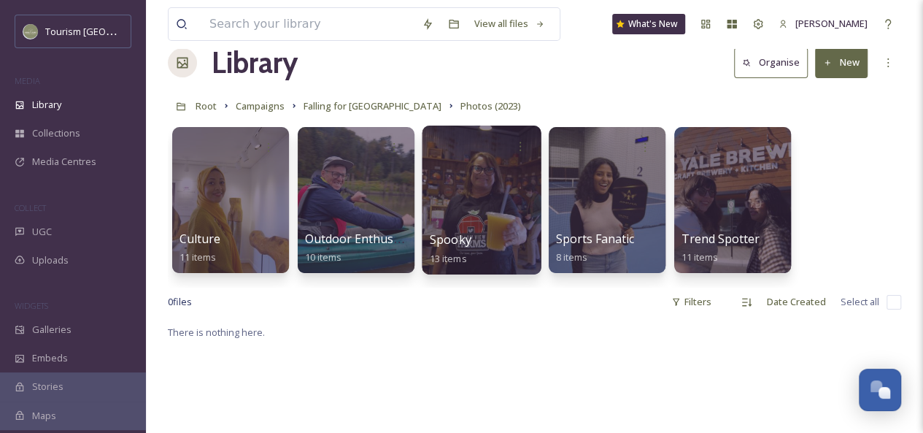
click at [465, 202] on div at bounding box center [481, 199] width 119 height 149
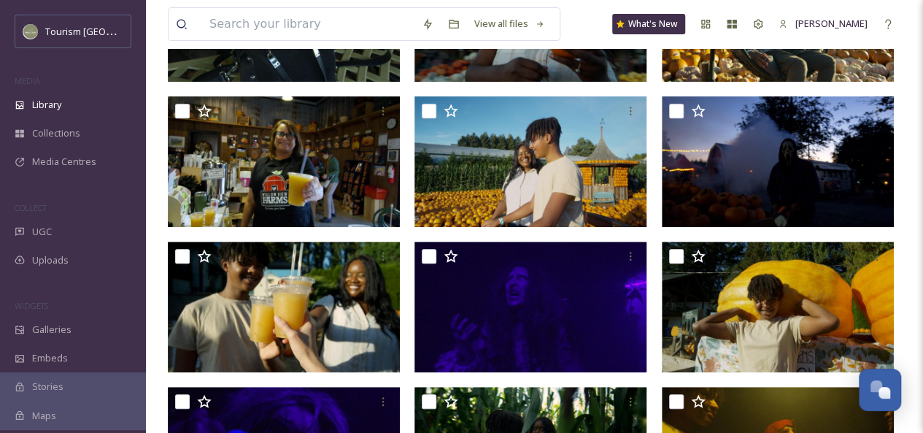
scroll to position [501, 0]
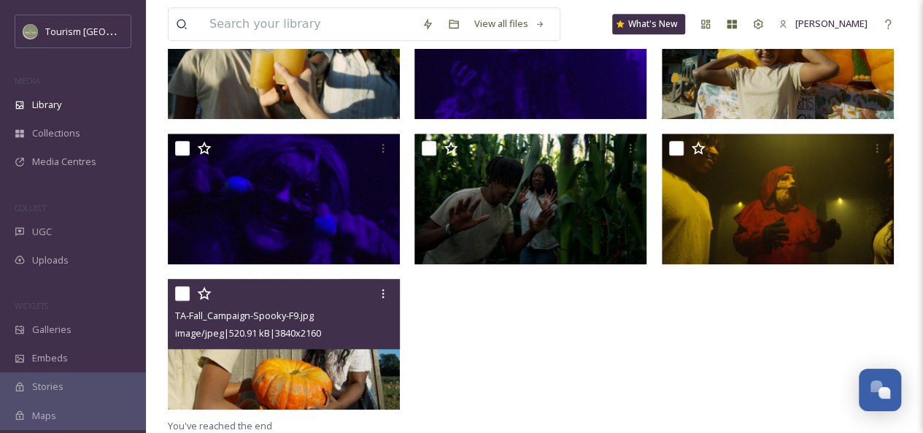
click at [325, 355] on img at bounding box center [284, 344] width 232 height 131
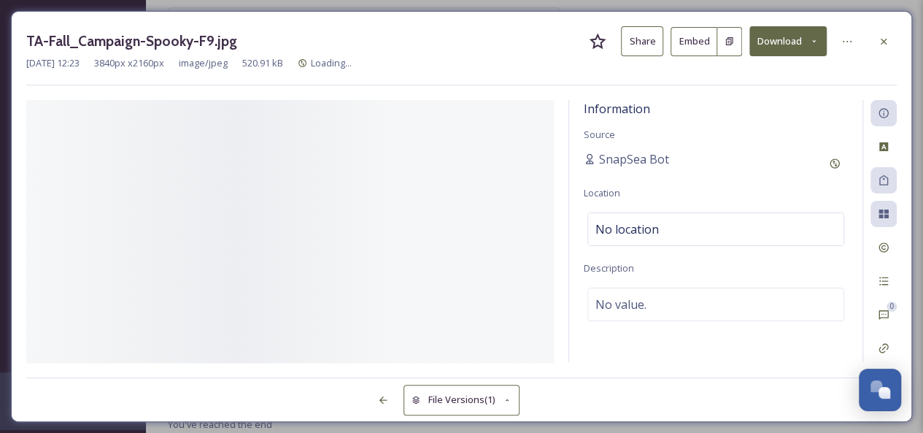
scroll to position [356, 0]
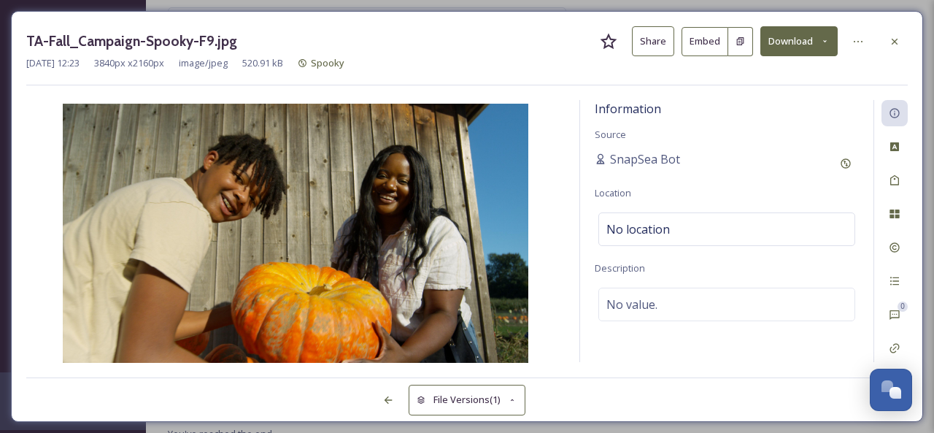
click at [652, 47] on button "Share" at bounding box center [653, 41] width 42 height 30
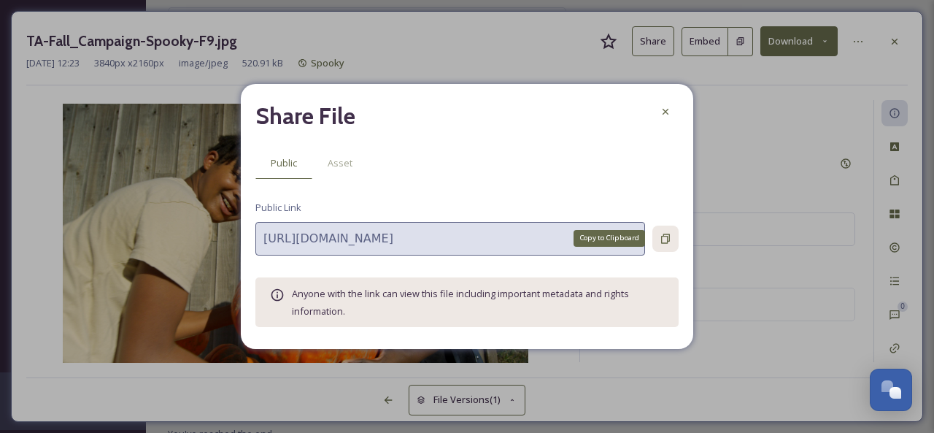
click at [668, 237] on icon at bounding box center [666, 239] width 12 height 12
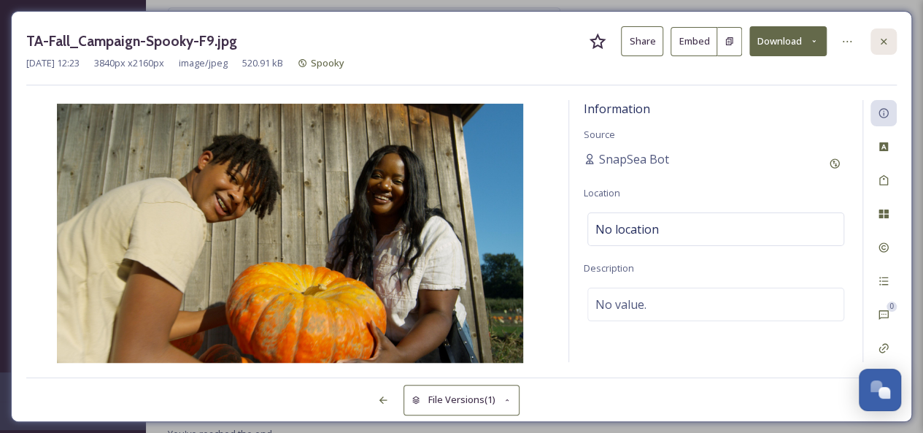
click at [886, 42] on icon at bounding box center [884, 42] width 12 height 12
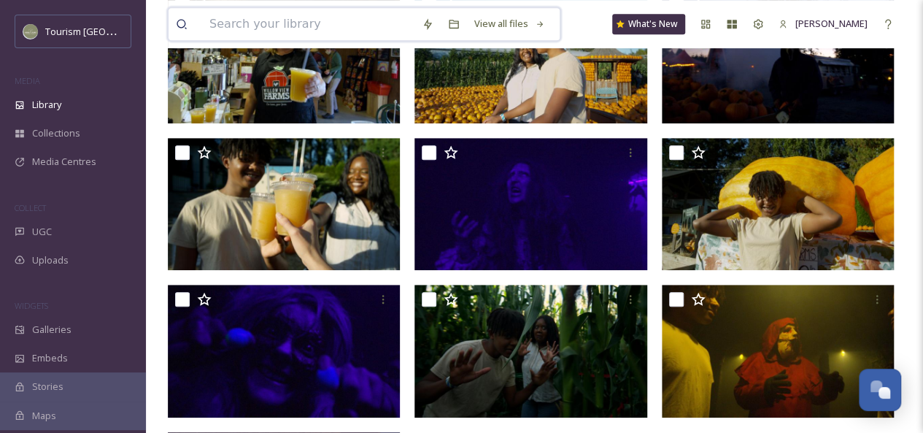
click at [286, 27] on input at bounding box center [308, 24] width 212 height 32
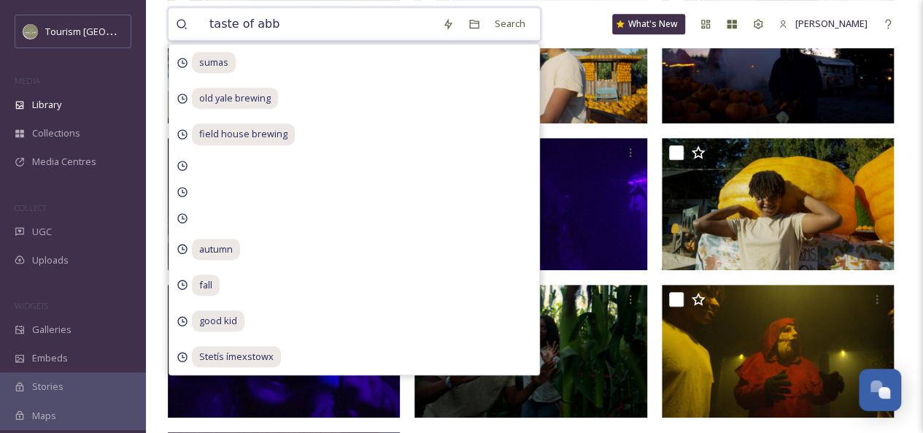
type input "taste of abby"
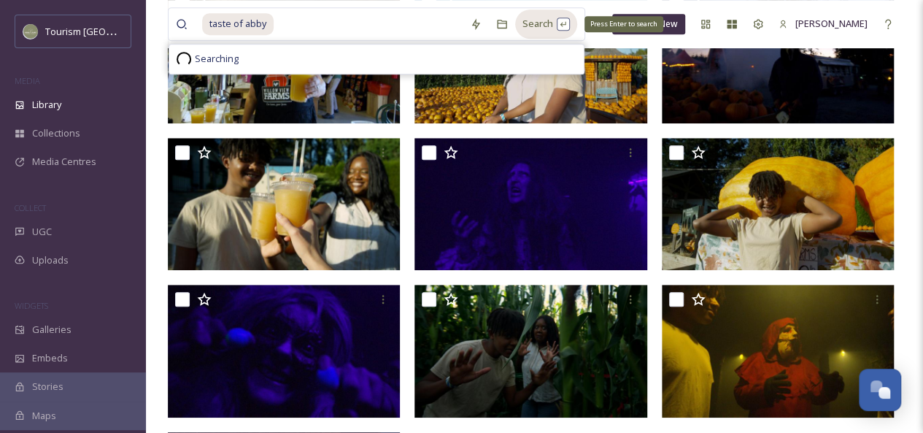
click at [525, 27] on div "Search Press Enter to search" at bounding box center [546, 23] width 62 height 28
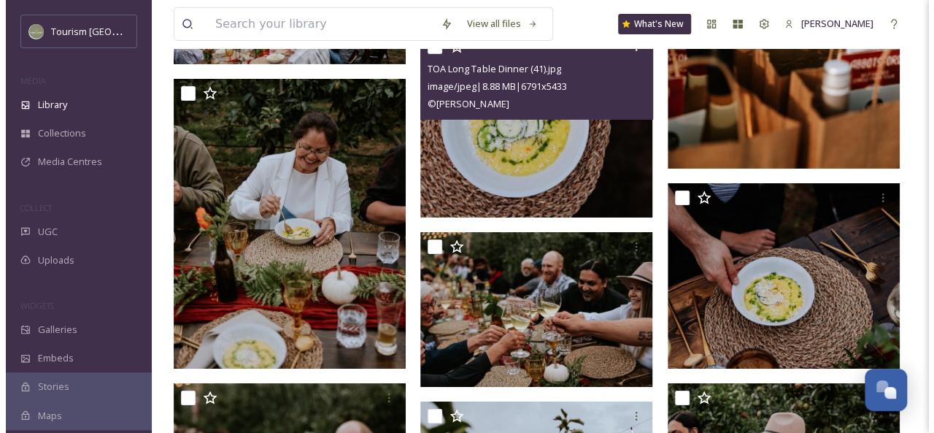
scroll to position [2410, 0]
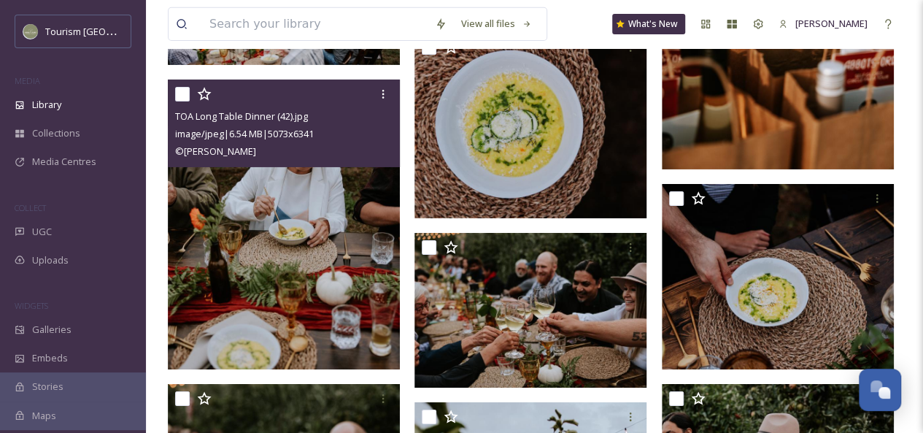
click at [314, 236] on img at bounding box center [284, 225] width 232 height 290
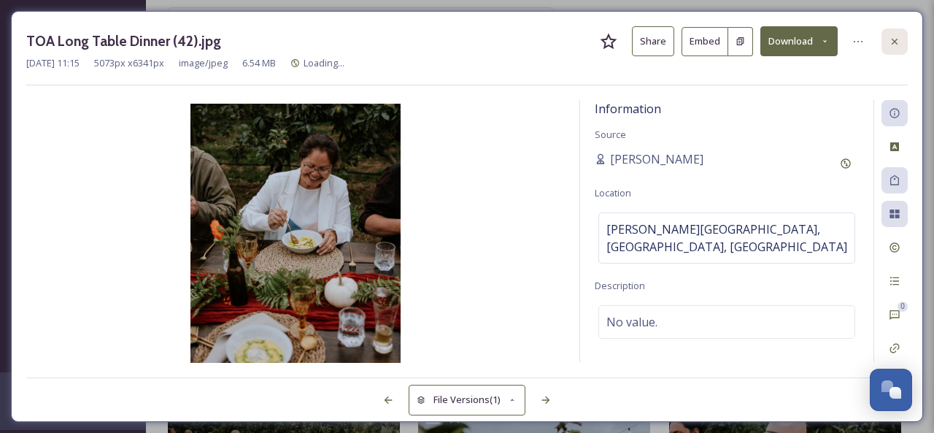
click at [889, 37] on icon at bounding box center [895, 42] width 12 height 12
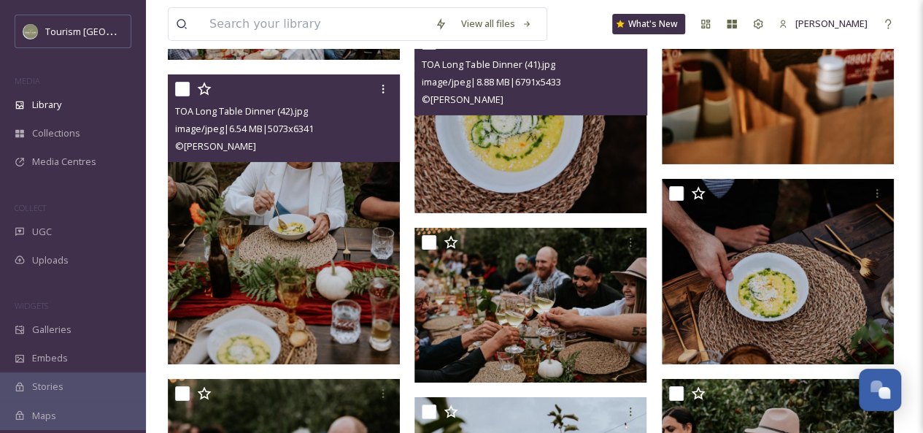
scroll to position [2477, 0]
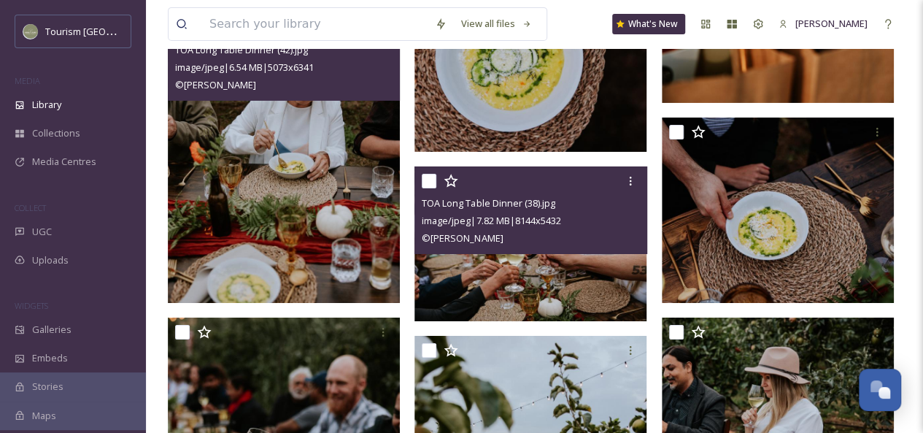
click at [533, 275] on img at bounding box center [530, 243] width 232 height 155
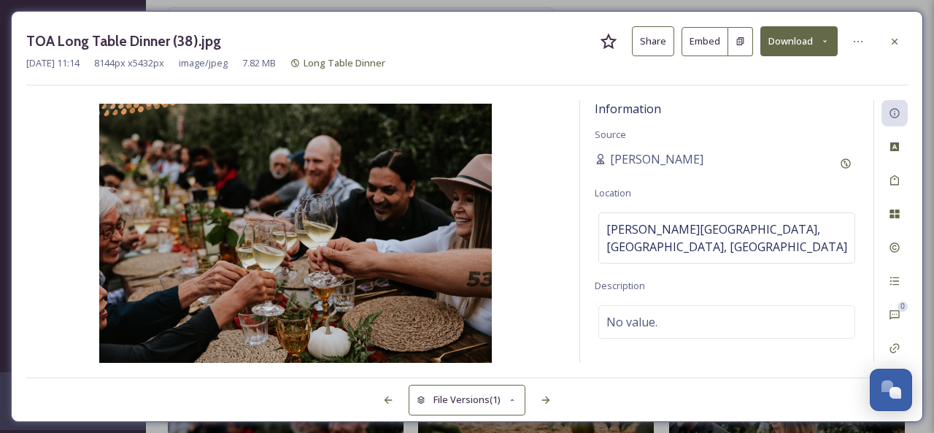
click at [671, 41] on button "Share" at bounding box center [653, 41] width 42 height 30
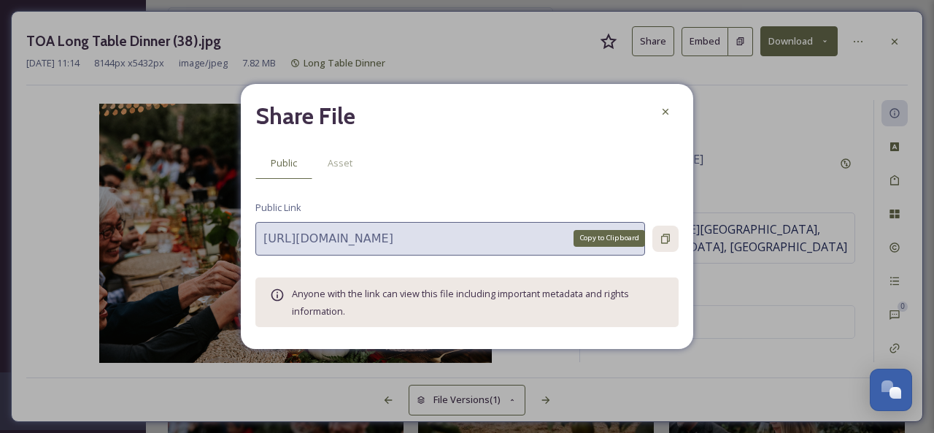
click at [668, 241] on icon at bounding box center [666, 239] width 12 height 12
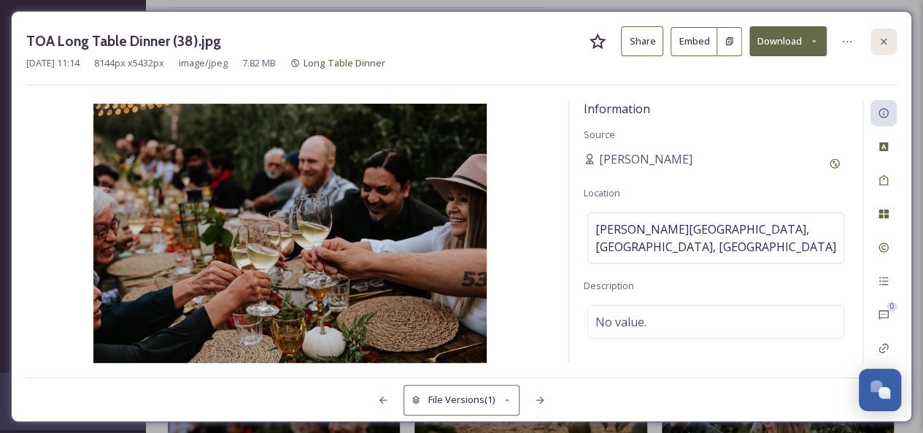
click at [884, 46] on icon at bounding box center [884, 42] width 12 height 12
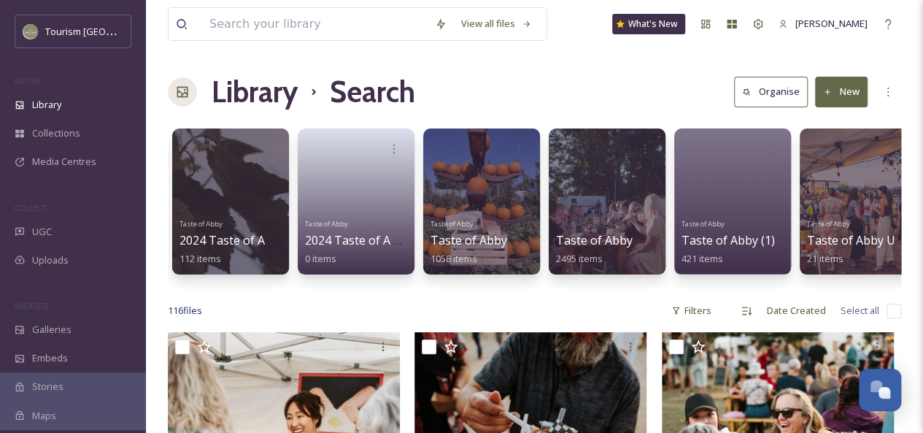
scroll to position [0, 773]
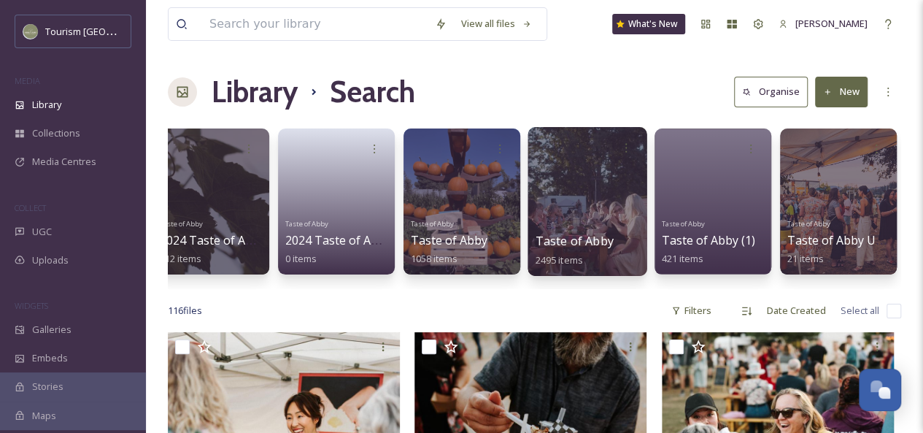
click at [576, 211] on div at bounding box center [586, 201] width 119 height 149
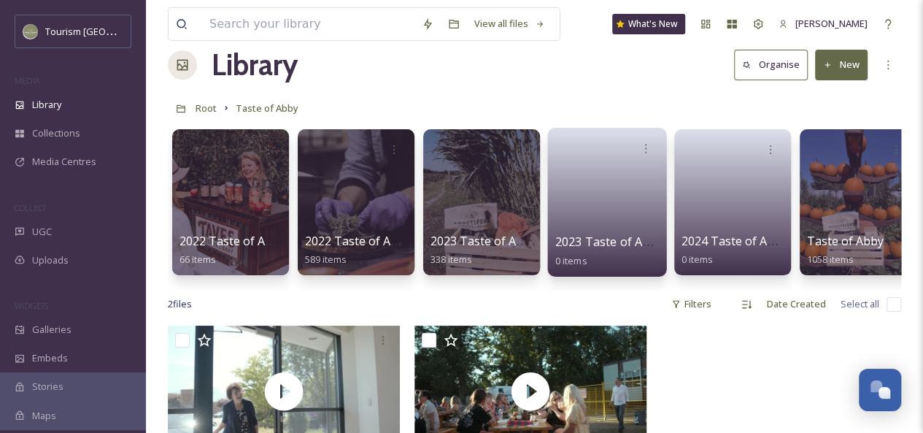
scroll to position [0, 271]
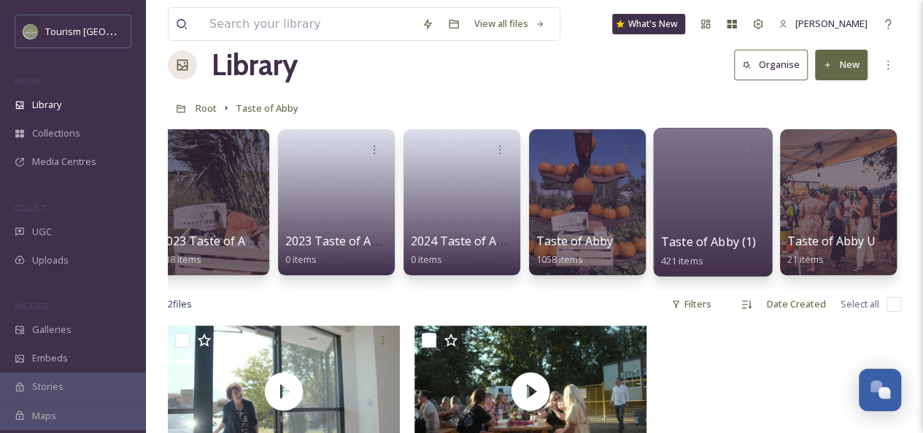
click at [720, 196] on div at bounding box center [712, 202] width 119 height 149
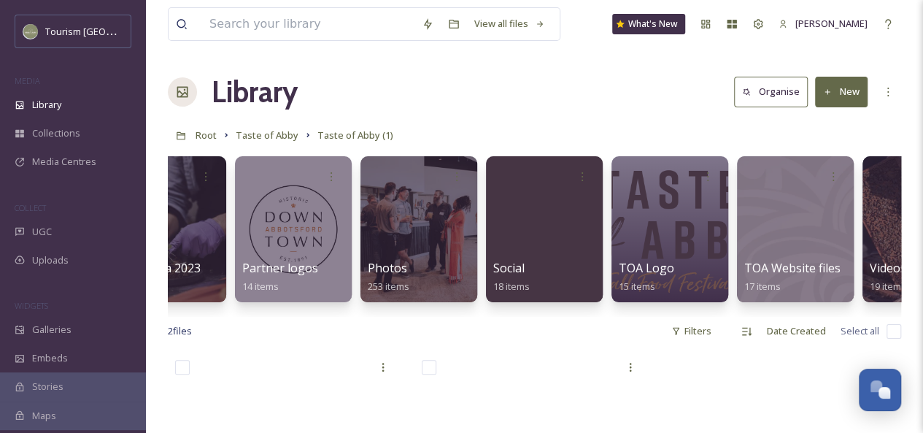
scroll to position [0, 197]
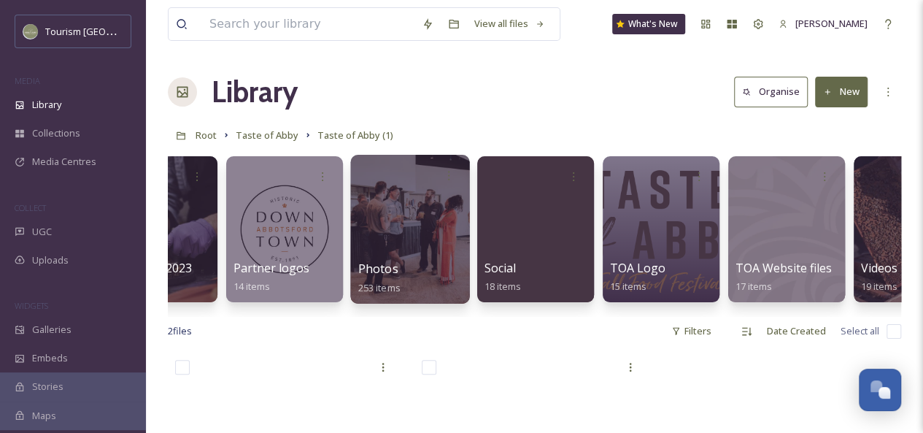
click at [399, 222] on div at bounding box center [409, 229] width 119 height 149
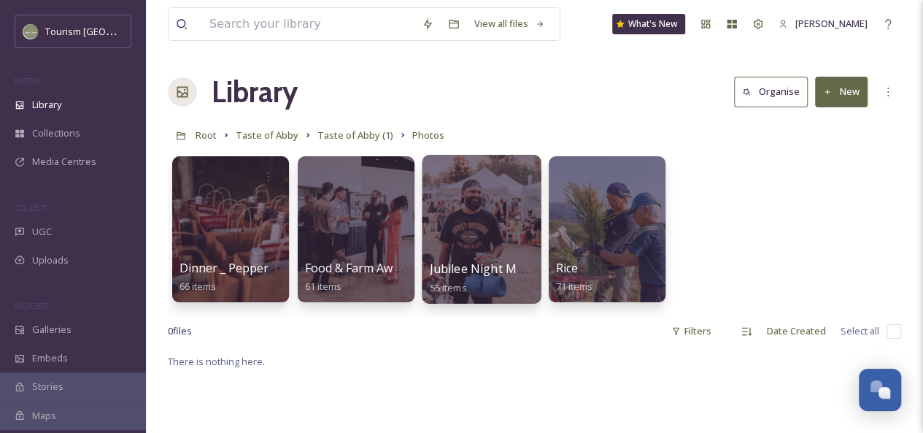
click at [509, 228] on div at bounding box center [481, 229] width 119 height 149
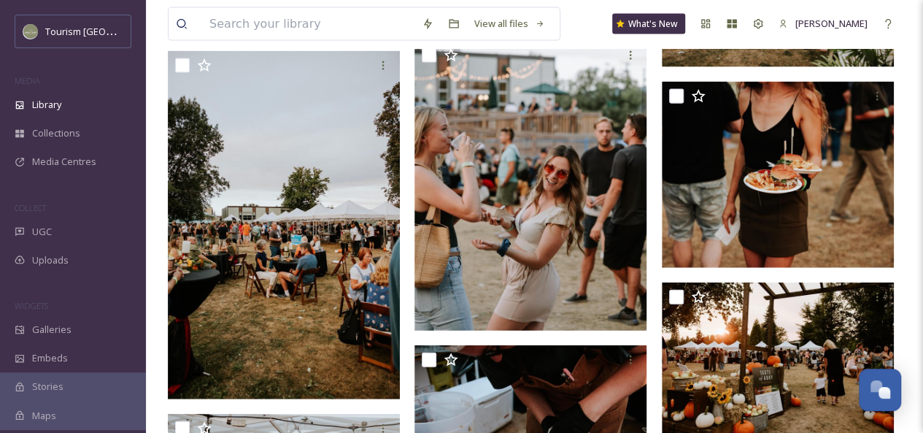
scroll to position [1629, 0]
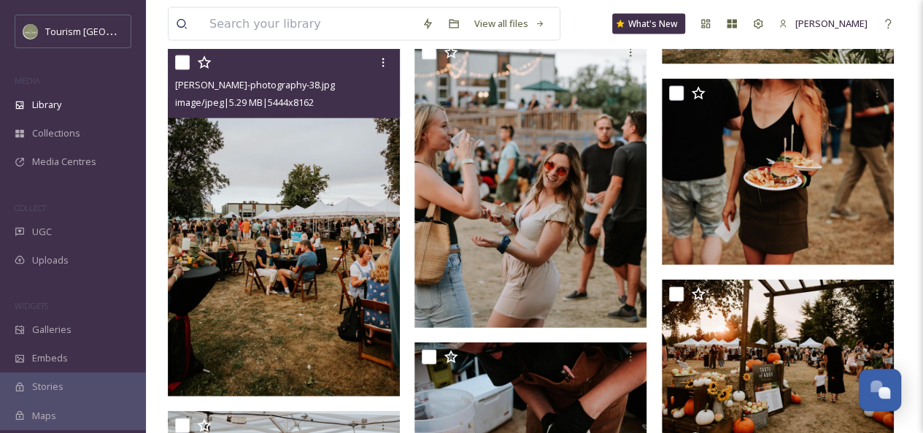
click at [344, 279] on img at bounding box center [284, 222] width 232 height 348
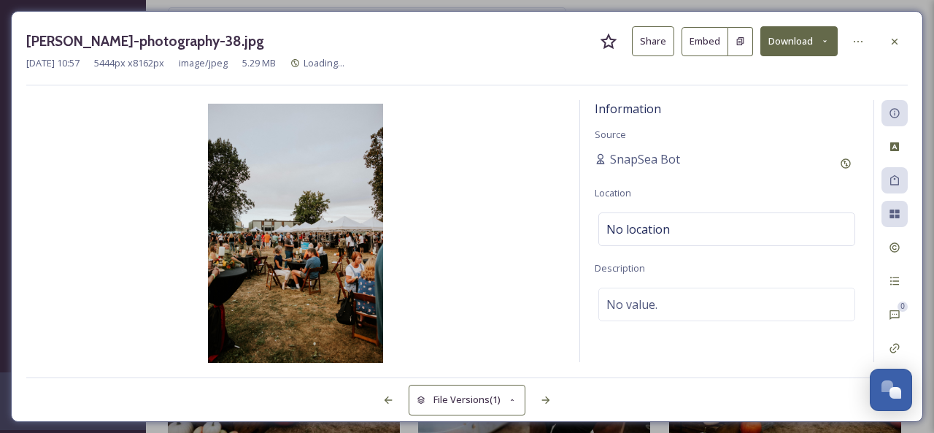
click at [652, 40] on button "Share" at bounding box center [653, 41] width 42 height 30
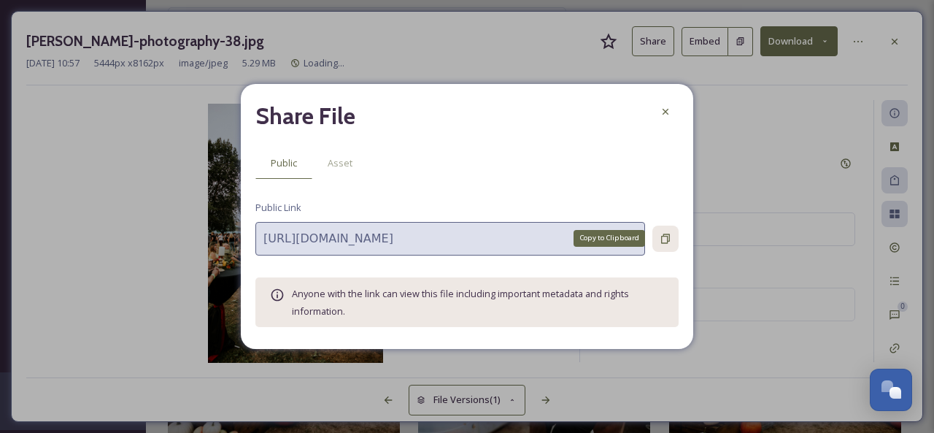
click at [664, 238] on icon at bounding box center [666, 239] width 12 height 12
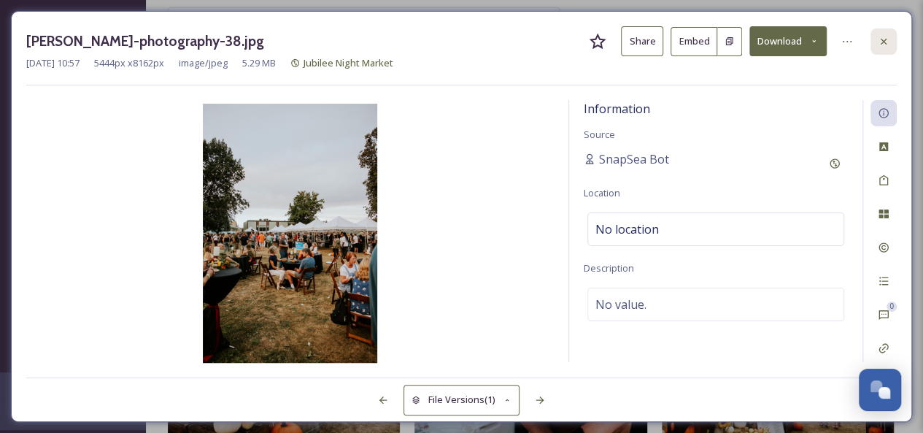
click at [881, 42] on icon at bounding box center [884, 42] width 12 height 12
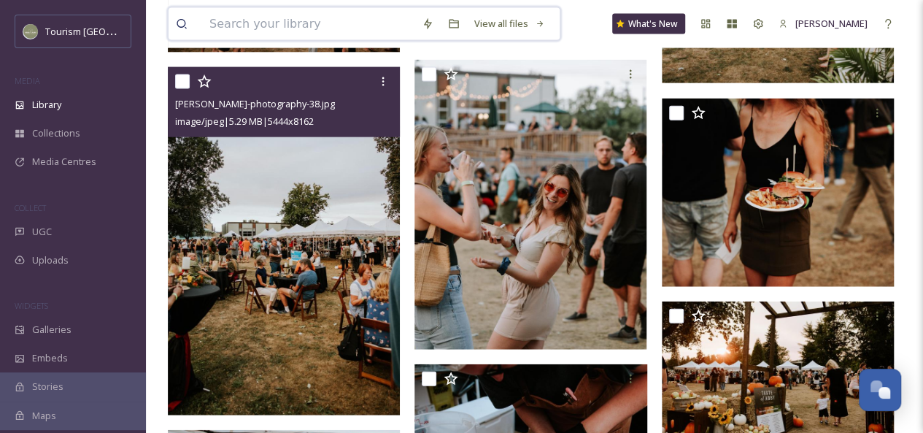
click at [250, 26] on input at bounding box center [308, 24] width 212 height 32
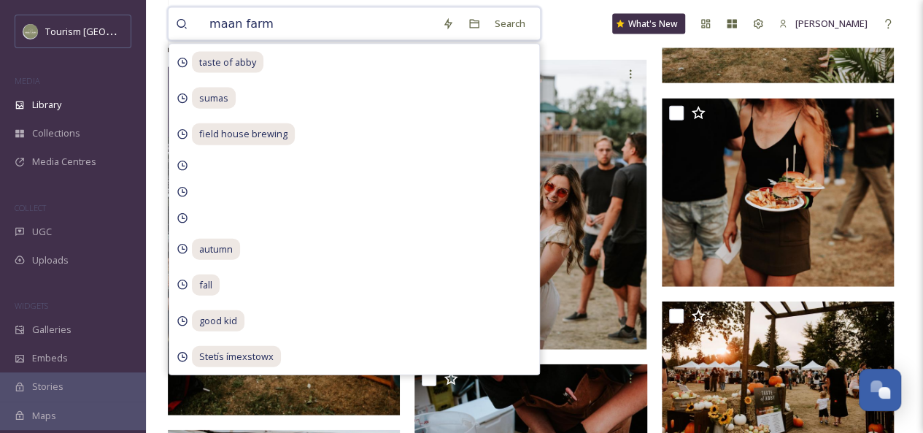
type input "maan farms"
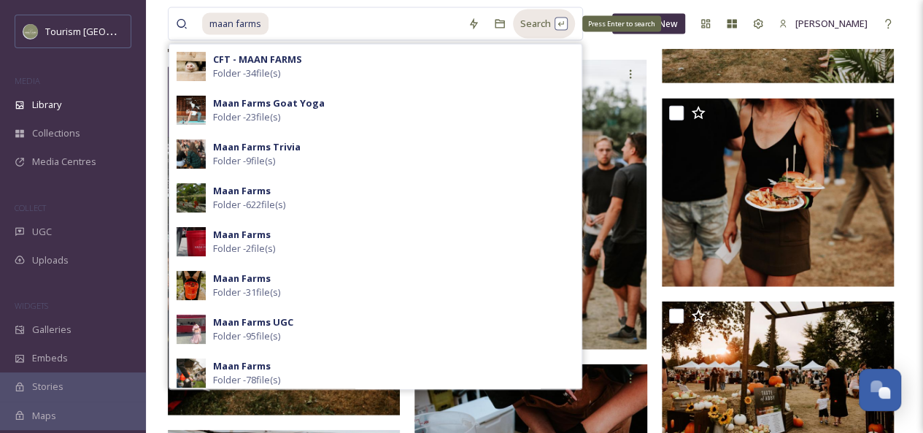
click at [536, 26] on div "Search Press Enter to search" at bounding box center [544, 23] width 62 height 28
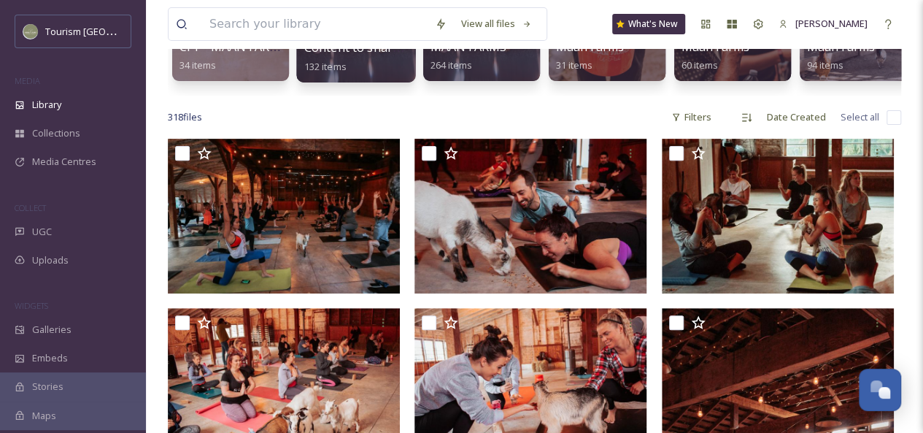
scroll to position [195, 0]
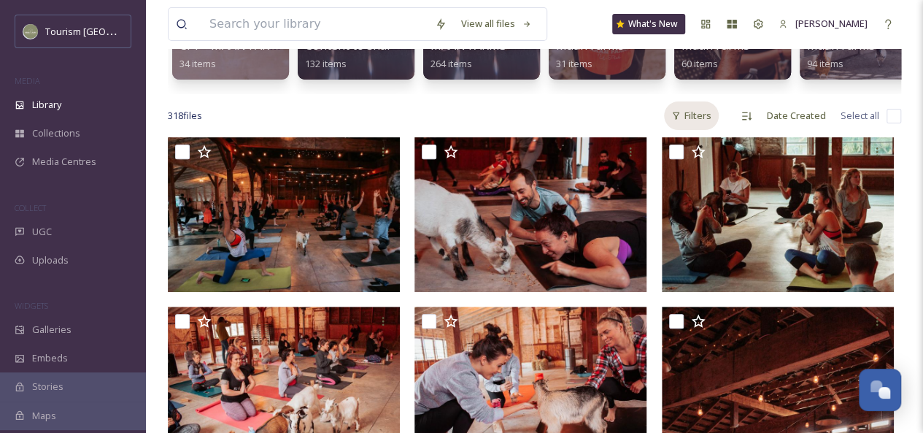
click at [694, 128] on div "Filters" at bounding box center [691, 115] width 55 height 28
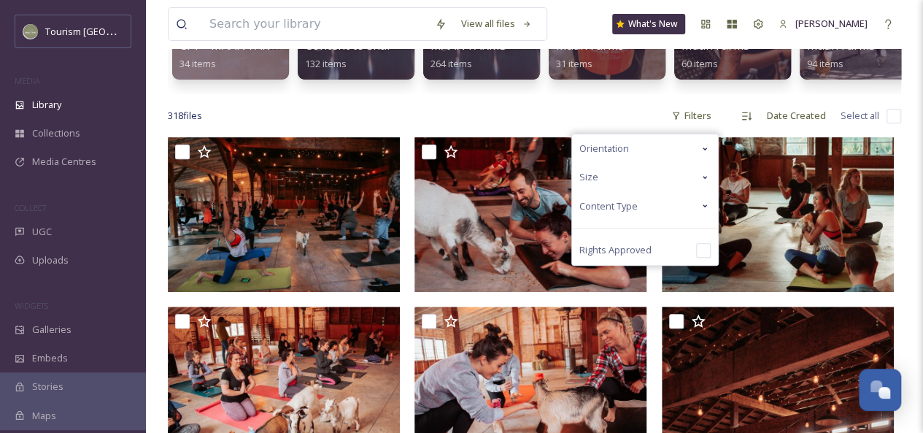
click at [703, 212] on icon at bounding box center [705, 206] width 12 height 12
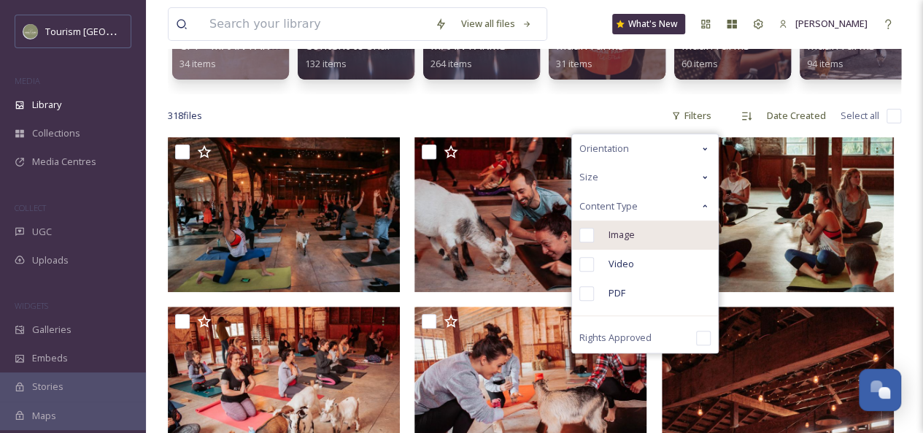
click at [620, 241] on span "Image" at bounding box center [621, 235] width 26 height 14
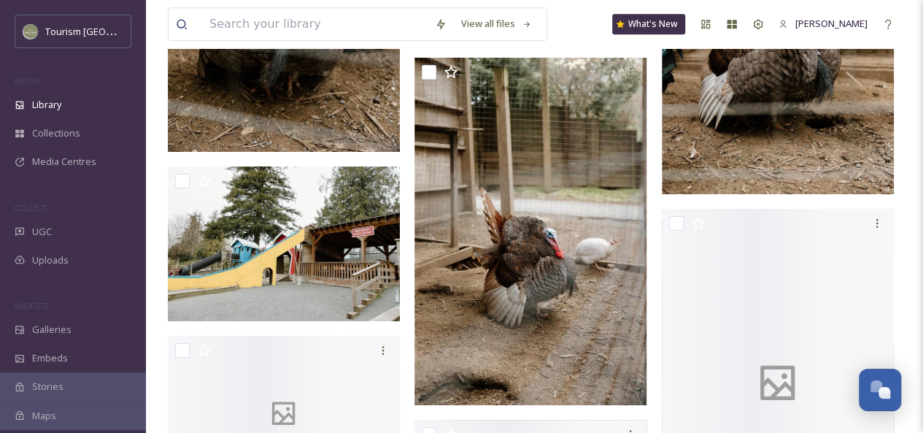
scroll to position [3687, 0]
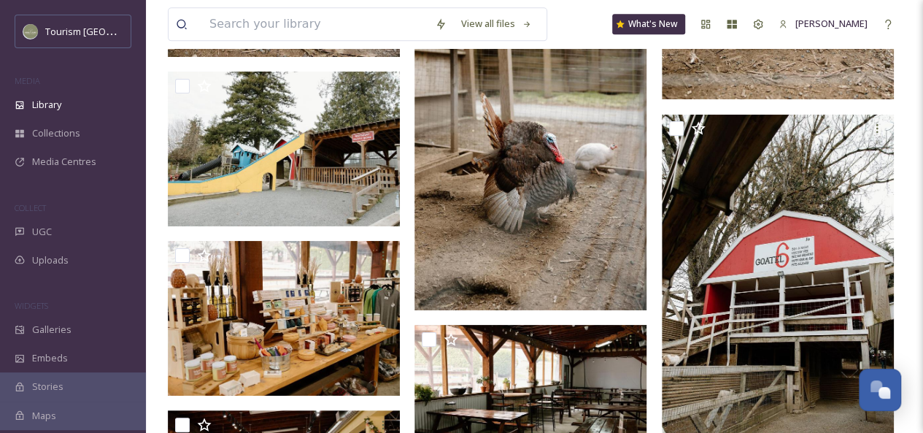
click at [509, 212] on img at bounding box center [530, 137] width 232 height 348
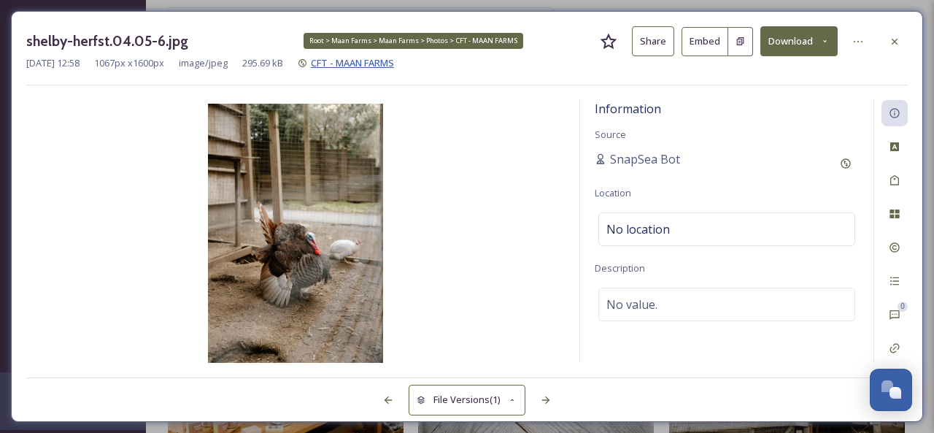
click at [388, 63] on span "CFT - MAAN FARMS" at bounding box center [352, 62] width 83 height 13
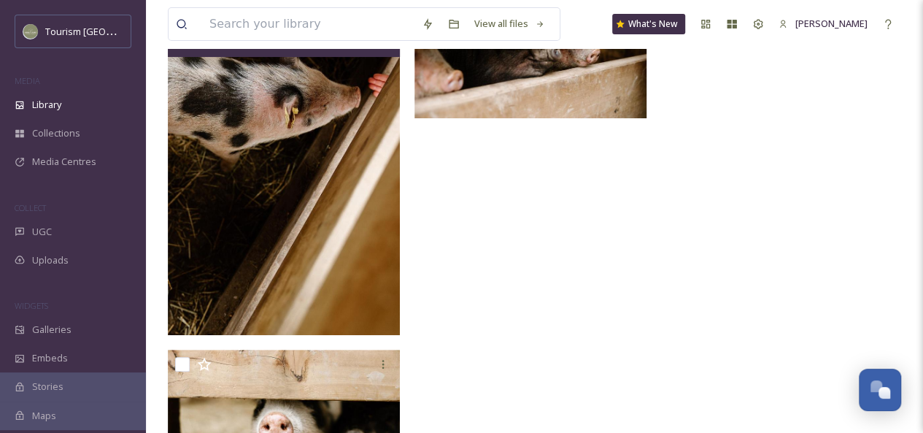
scroll to position [3160, 0]
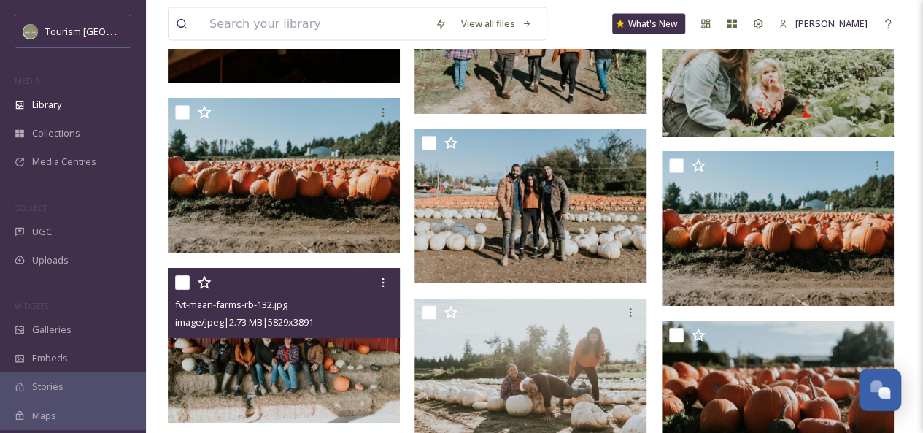
scroll to position [12862, 0]
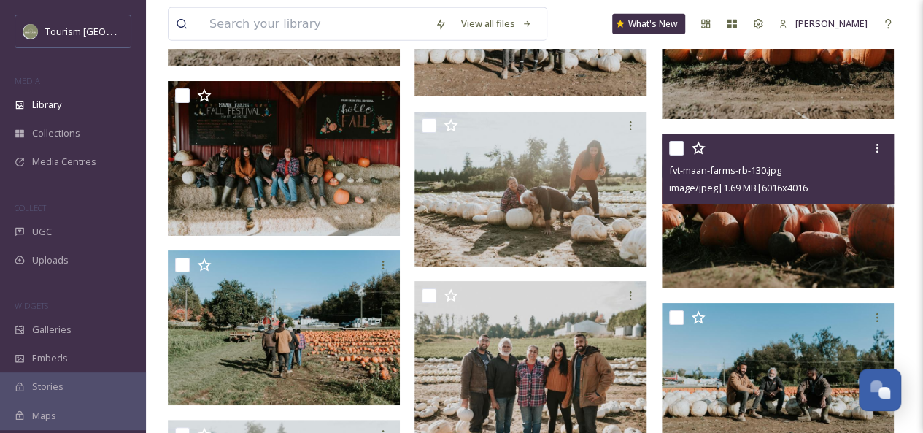
click at [773, 241] on img at bounding box center [778, 211] width 232 height 155
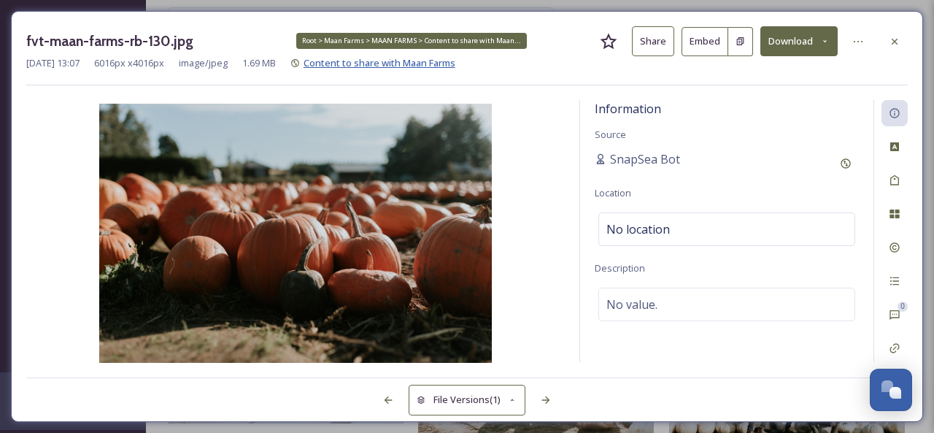
click at [368, 66] on span "Content to share with Maan Farms" at bounding box center [379, 62] width 152 height 13
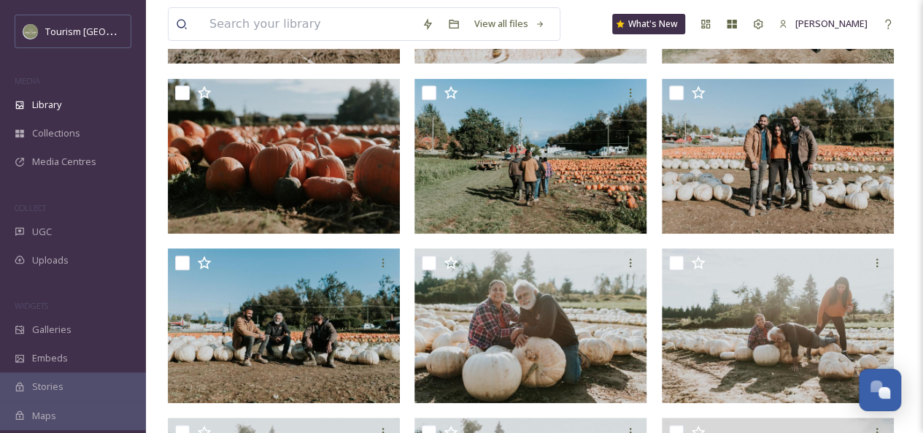
scroll to position [291, 0]
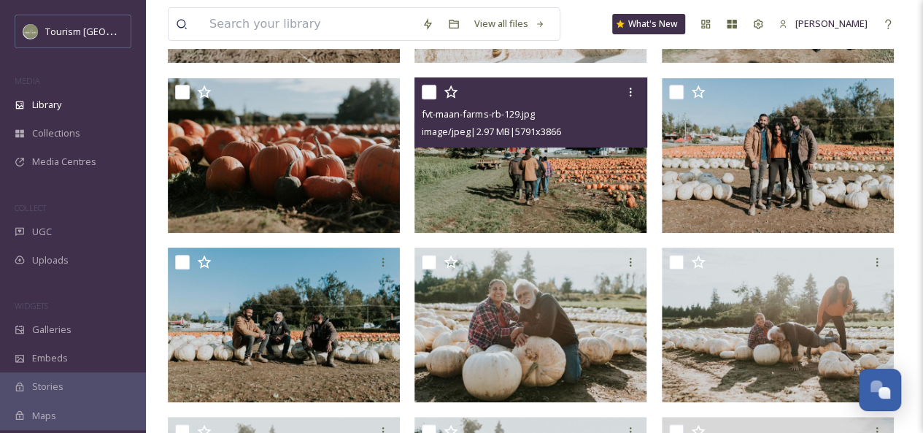
click at [560, 174] on img at bounding box center [530, 155] width 232 height 155
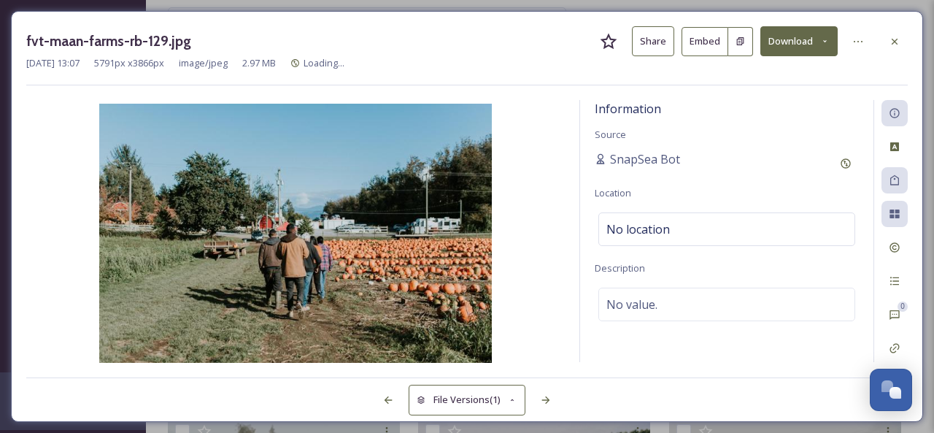
click at [657, 47] on button "Share" at bounding box center [653, 41] width 42 height 30
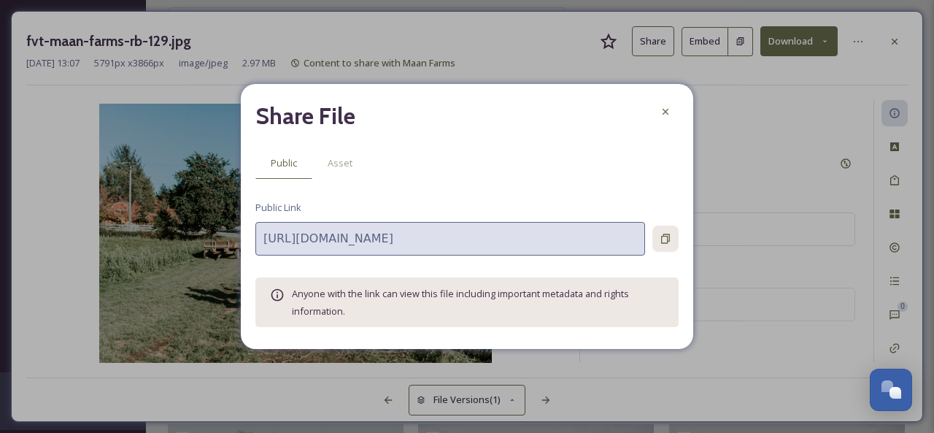
click at [662, 235] on icon at bounding box center [666, 239] width 12 height 12
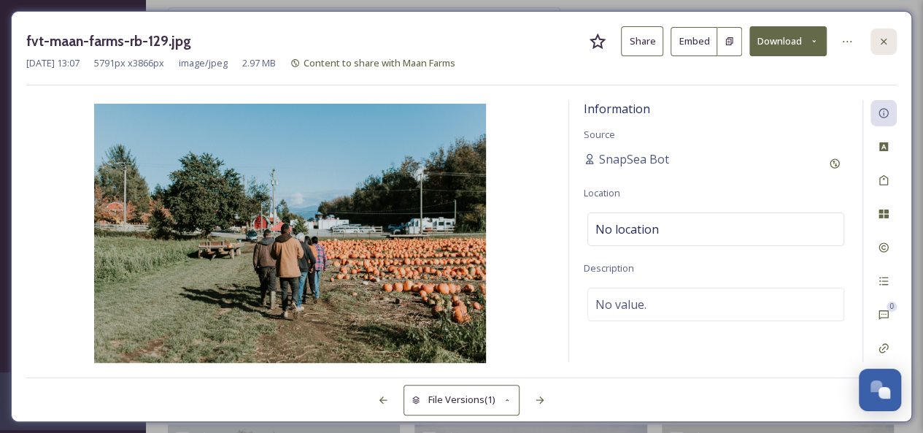
click at [877, 39] on div at bounding box center [883, 41] width 26 height 26
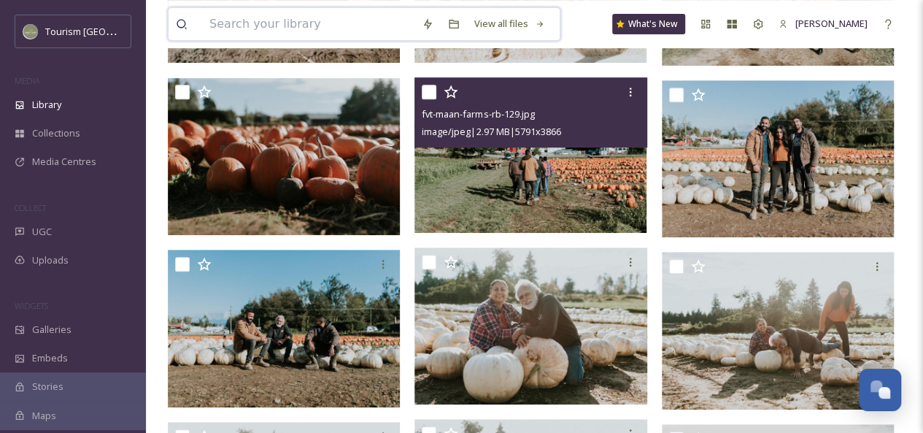
click at [263, 28] on input at bounding box center [308, 24] width 212 height 32
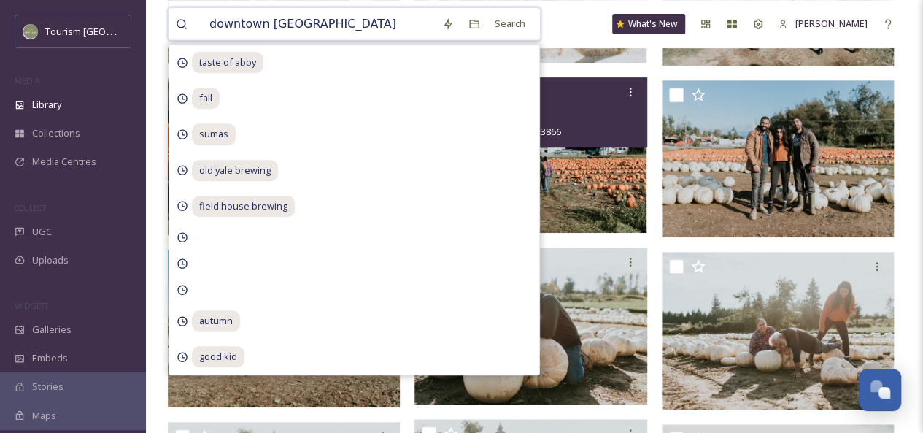
type input "downtown [GEOGRAPHIC_DATA]"
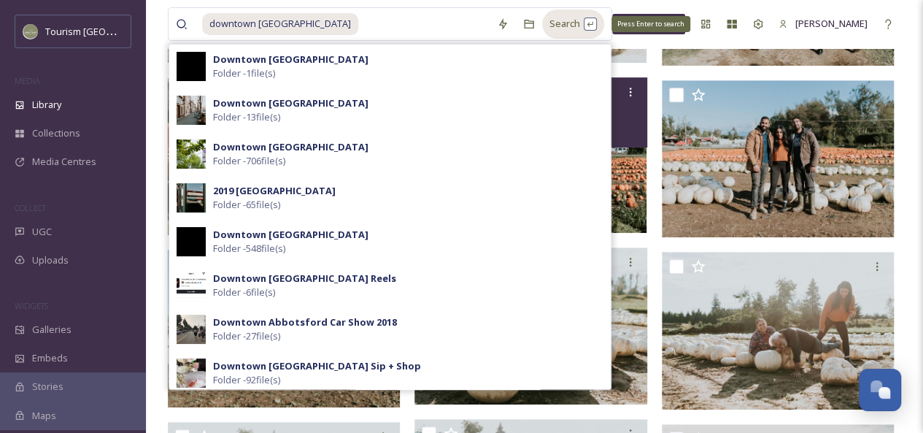
click at [561, 26] on div "Search Press Enter to search" at bounding box center [573, 23] width 62 height 28
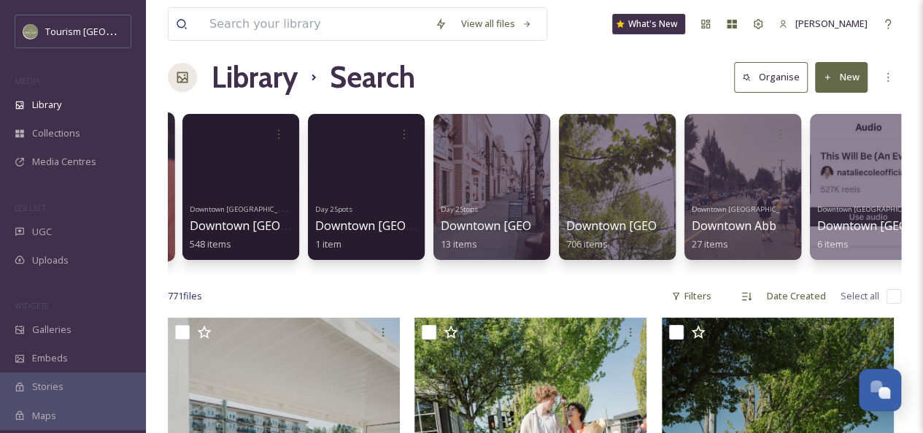
scroll to position [0, 384]
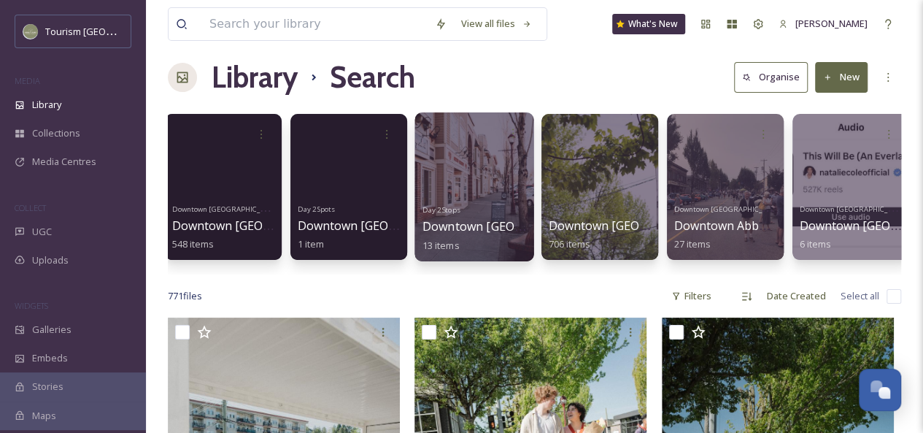
click at [479, 180] on div at bounding box center [473, 186] width 119 height 149
